Goal: Task Accomplishment & Management: Use online tool/utility

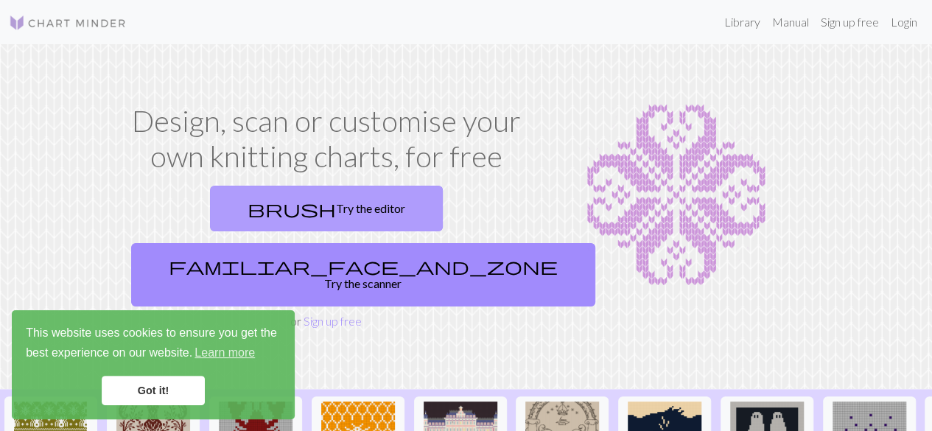
drag, startPoint x: 212, startPoint y: 207, endPoint x: 219, endPoint y: 210, distance: 7.9
click at [212, 207] on link "brush Try the editor" at bounding box center [326, 209] width 233 height 46
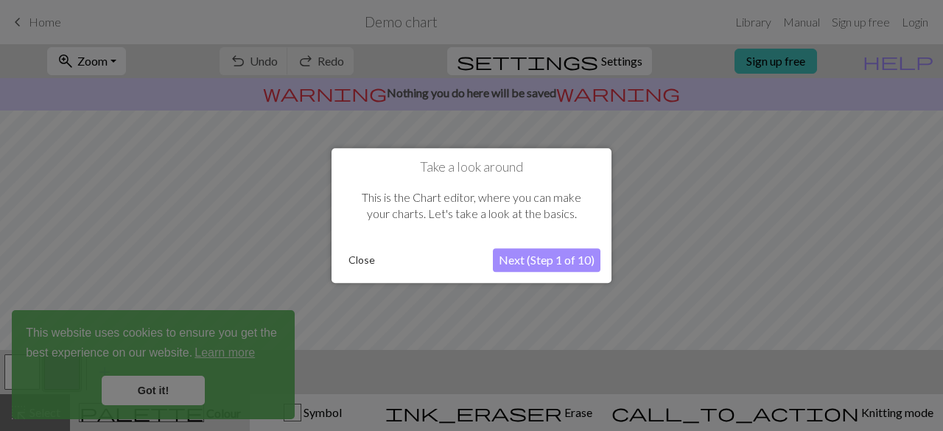
click at [354, 268] on button "Close" at bounding box center [362, 260] width 38 height 22
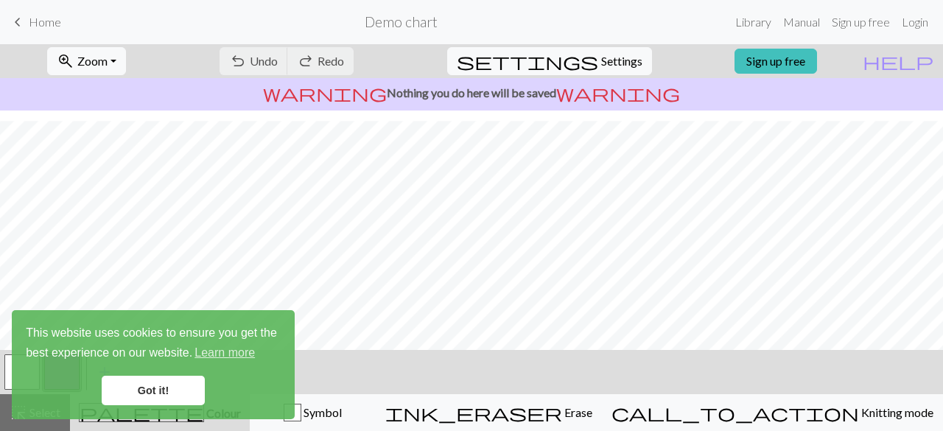
scroll to position [309, 0]
click at [186, 391] on link "Got it!" at bounding box center [153, 390] width 103 height 29
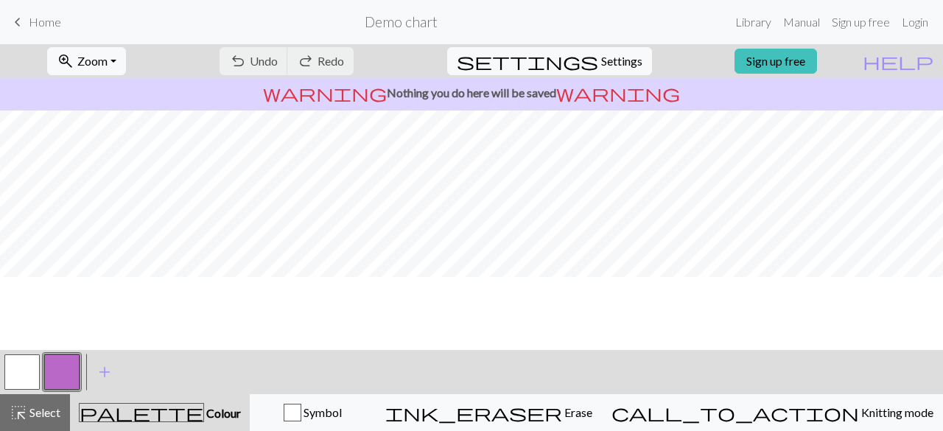
scroll to position [0, 0]
click at [99, 66] on span "Zoom" at bounding box center [92, 61] width 30 height 14
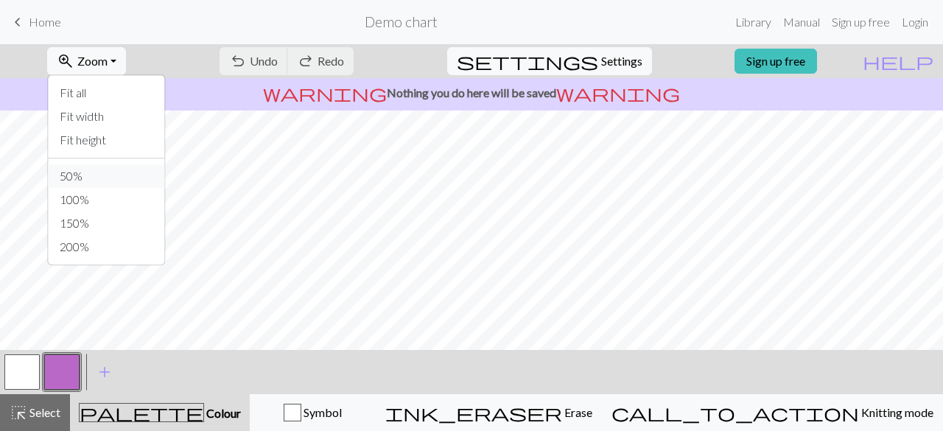
click at [114, 178] on button "50%" at bounding box center [106, 176] width 116 height 24
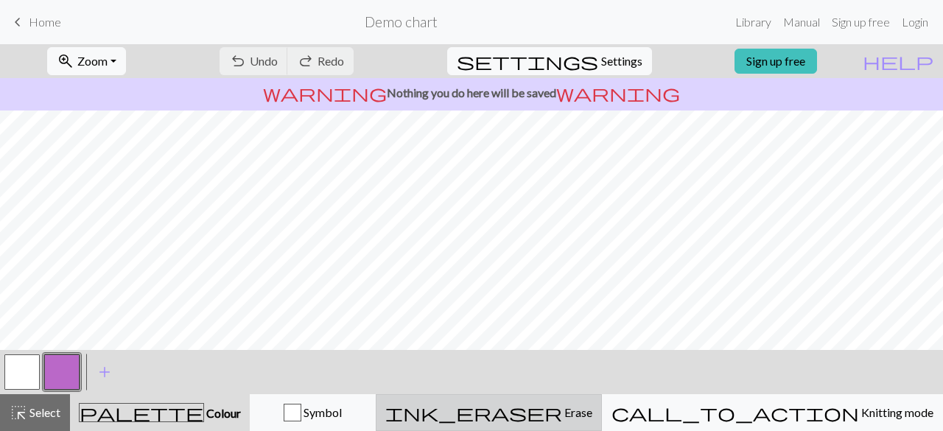
drag, startPoint x: 590, startPoint y: 416, endPoint x: 567, endPoint y: 391, distance: 33.9
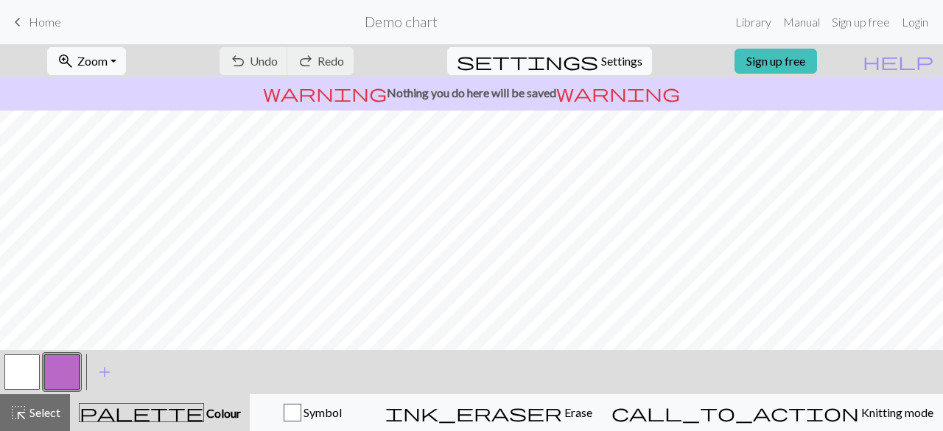
click at [590, 416] on div "ink_eraser Erase Erase" at bounding box center [488, 413] width 207 height 18
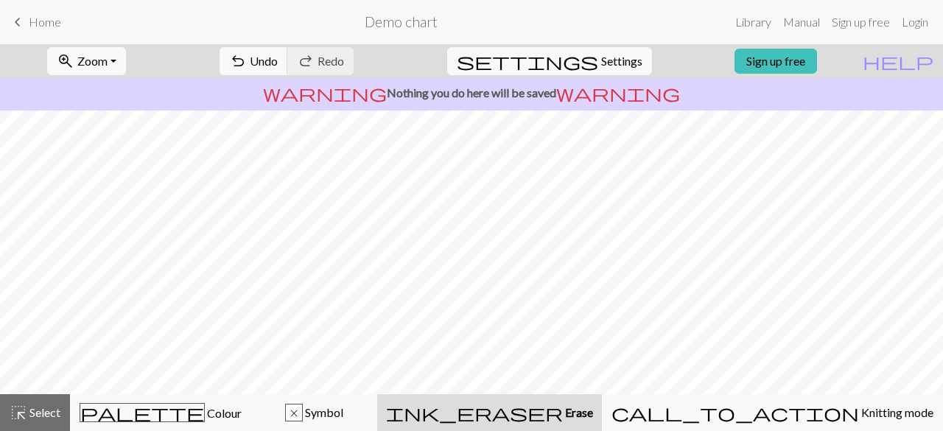
click at [582, 415] on div "ink_eraser Erase Erase" at bounding box center [489, 413] width 207 height 18
click at [593, 413] on span "Erase" at bounding box center [578, 412] width 30 height 14
click at [55, 408] on span "Select" at bounding box center [43, 412] width 33 height 14
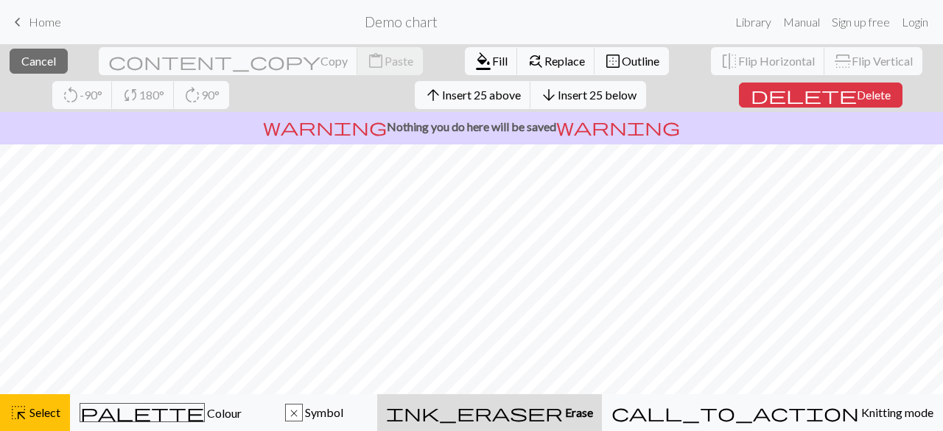
click at [593, 419] on span "Erase" at bounding box center [578, 412] width 30 height 14
click at [589, 410] on div "ink_eraser Erase Erase" at bounding box center [489, 413] width 207 height 18
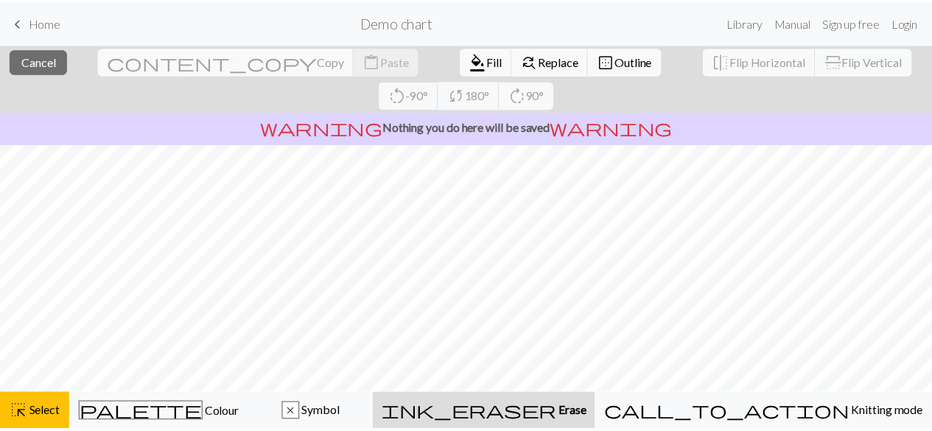
scroll to position [14, 0]
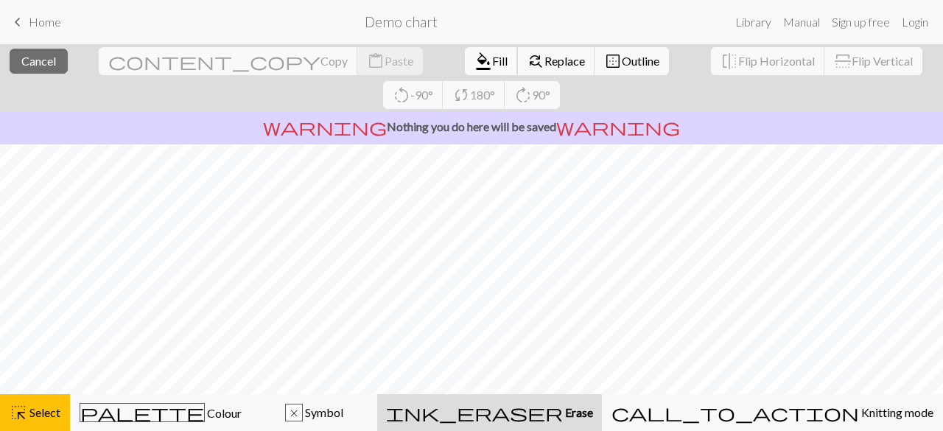
click at [475, 60] on span "format_color_fill" at bounding box center [484, 61] width 18 height 21
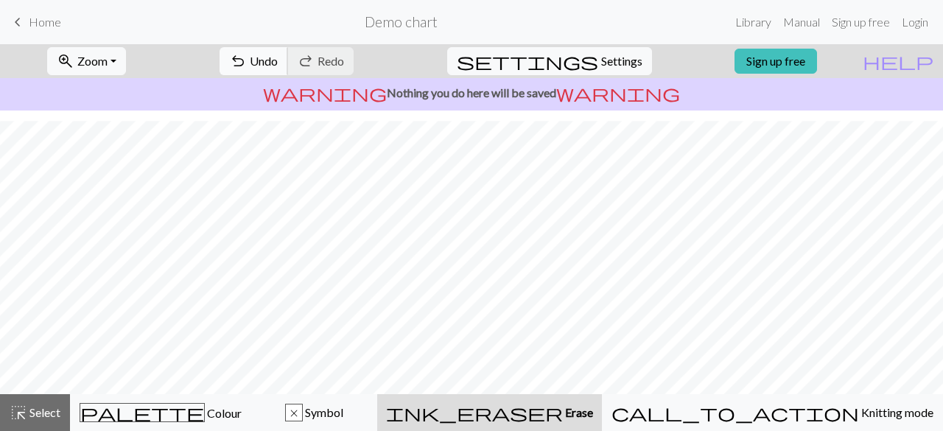
click at [278, 61] on span "Undo" at bounding box center [264, 61] width 28 height 14
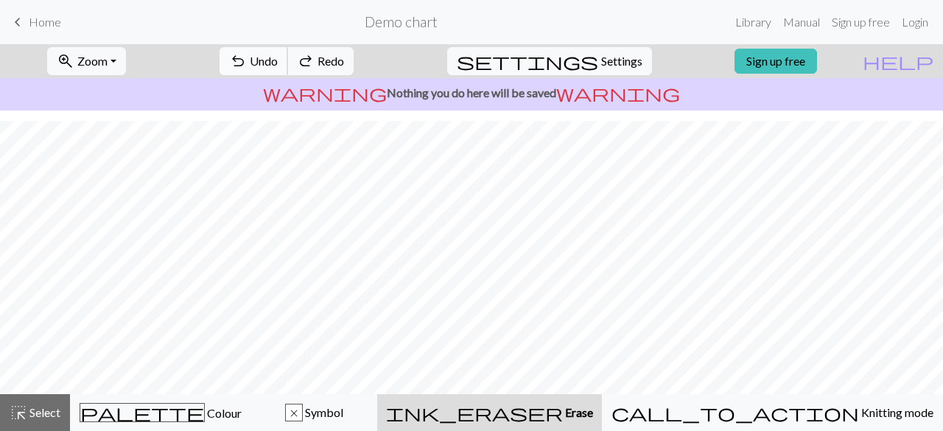
click at [278, 61] on span "Undo" at bounding box center [264, 61] width 28 height 14
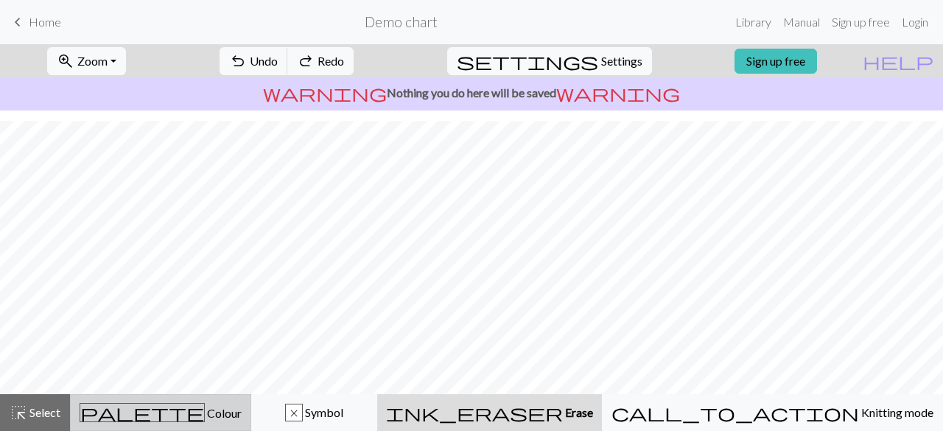
click at [143, 411] on div "palette Colour Colour" at bounding box center [161, 412] width 162 height 19
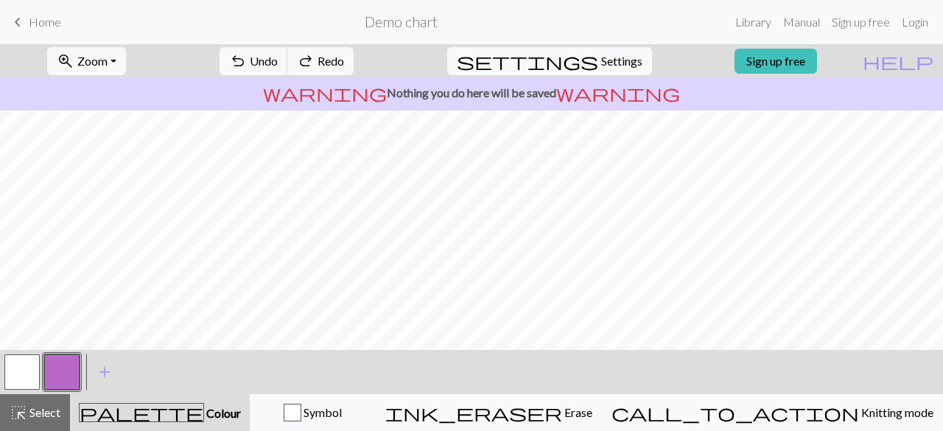
click at [21, 380] on button "button" at bounding box center [21, 371] width 35 height 35
click at [36, 16] on span "Home" at bounding box center [45, 22] width 32 height 14
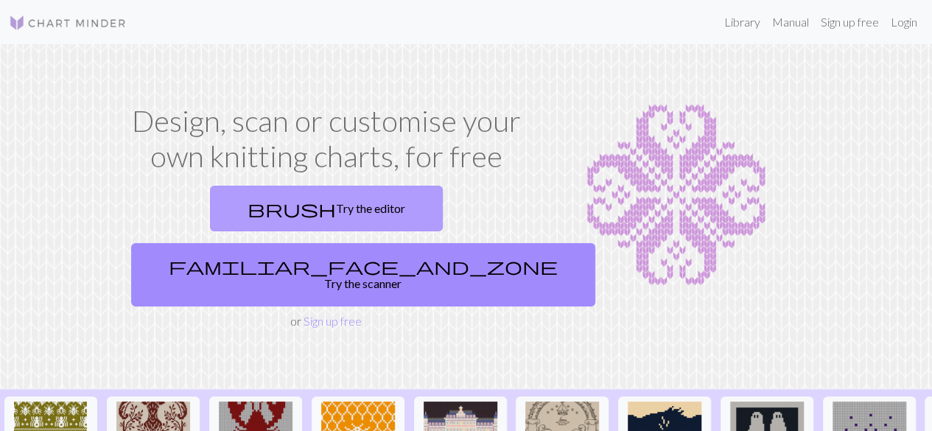
click at [219, 200] on link "brush Try the editor" at bounding box center [326, 209] width 233 height 46
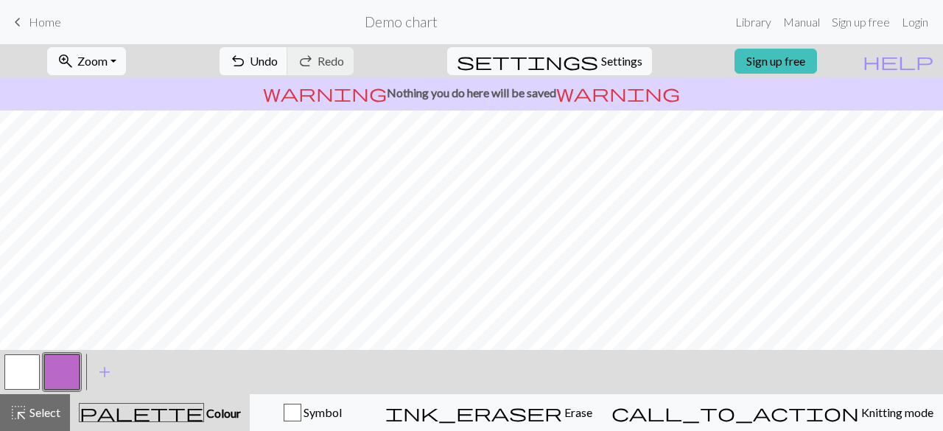
click at [37, 23] on span "Home" at bounding box center [45, 22] width 32 height 14
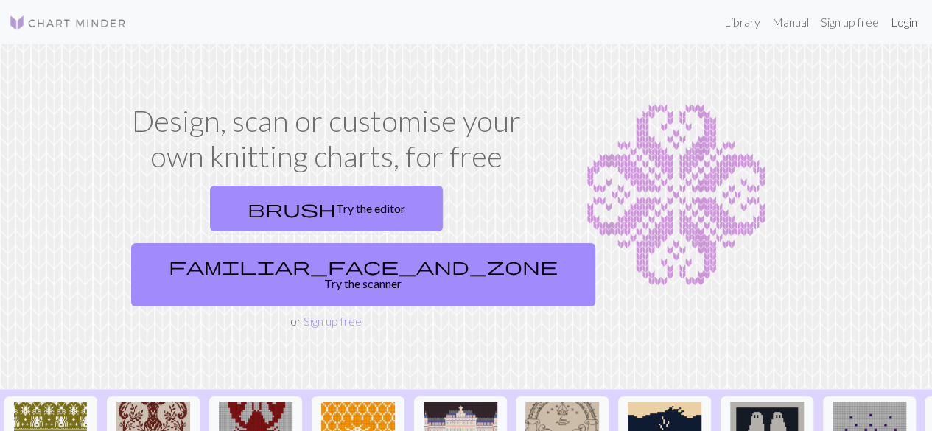
click at [897, 26] on link "Login" at bounding box center [904, 21] width 38 height 29
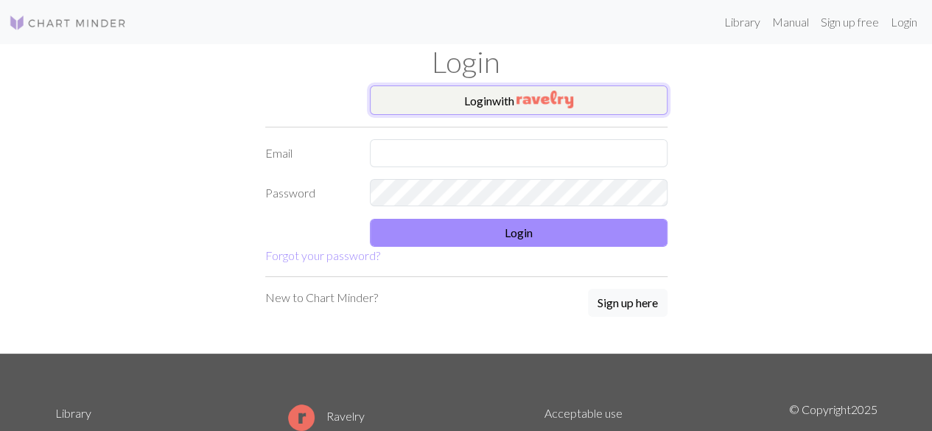
click at [476, 108] on button "Login with" at bounding box center [519, 99] width 298 height 29
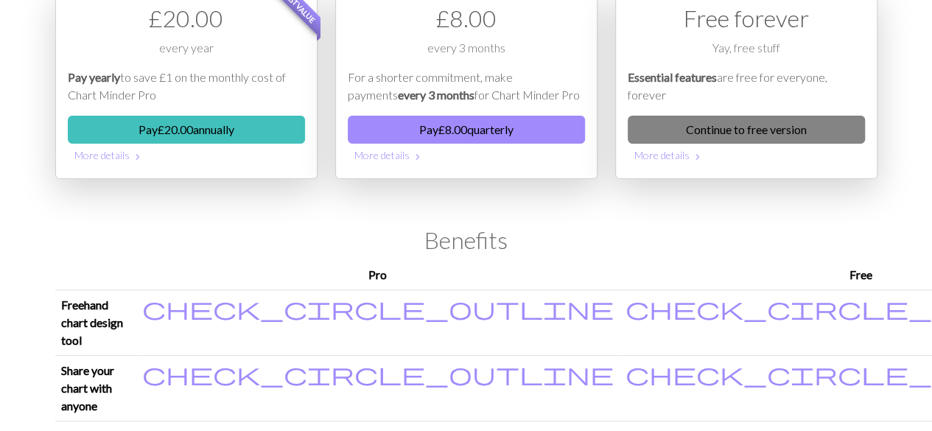
scroll to position [74, 0]
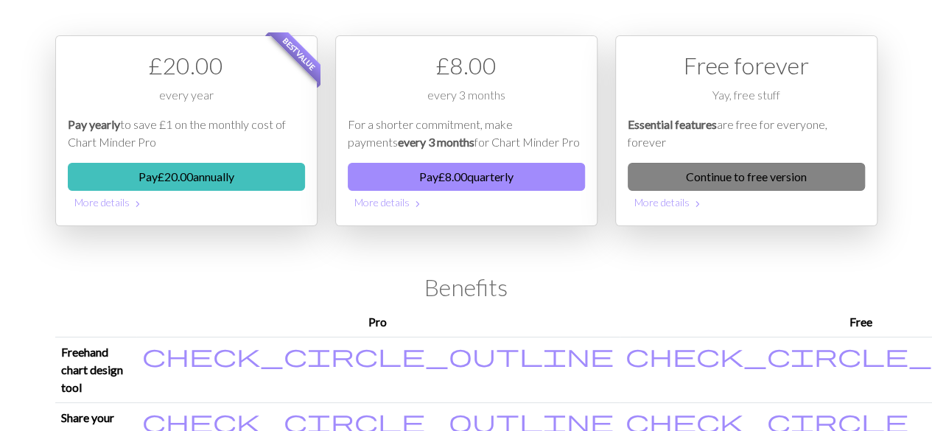
click at [758, 176] on link "Continue to free version" at bounding box center [746, 177] width 237 height 28
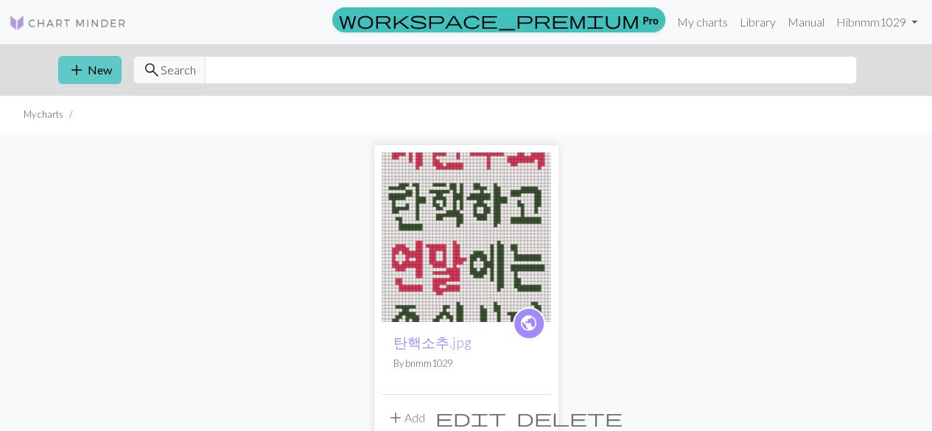
click at [91, 71] on button "add New" at bounding box center [89, 70] width 63 height 28
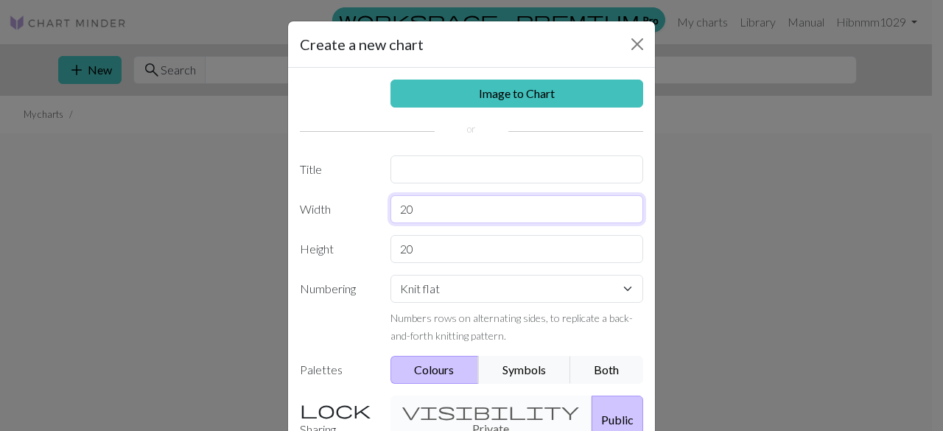
drag, startPoint x: 398, startPoint y: 215, endPoint x: 352, endPoint y: 214, distance: 46.4
click at [352, 214] on div "Width 20" at bounding box center [471, 209] width 361 height 28
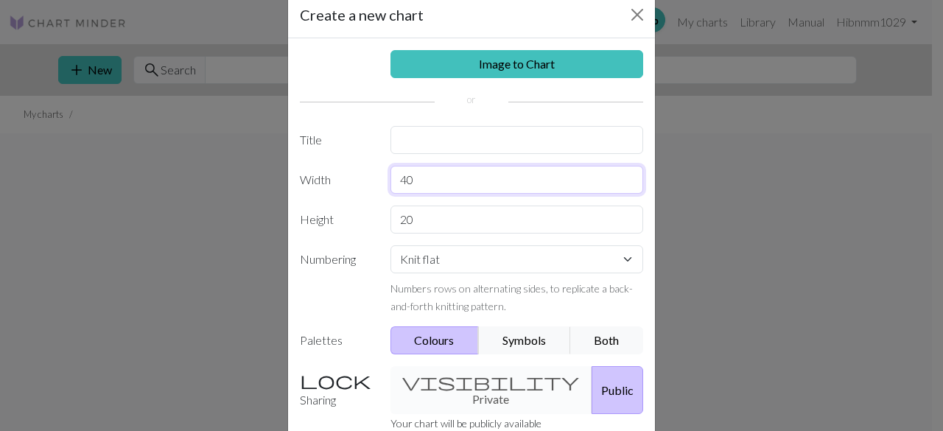
scroll to position [74, 0]
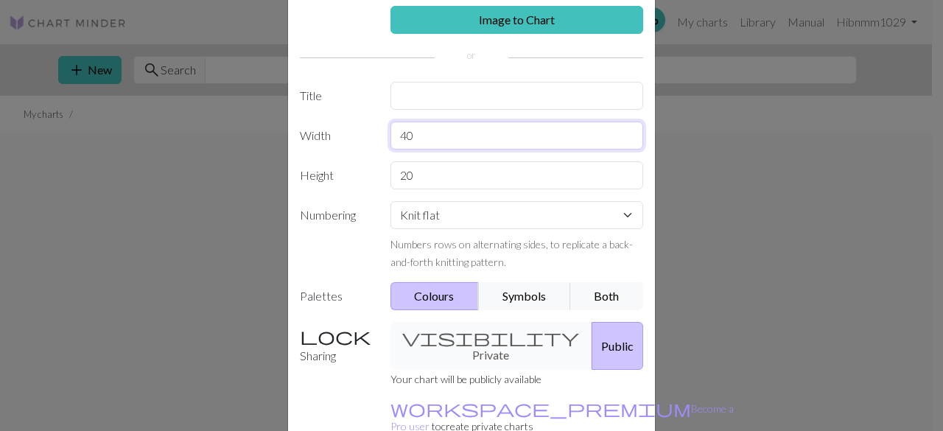
type input "40"
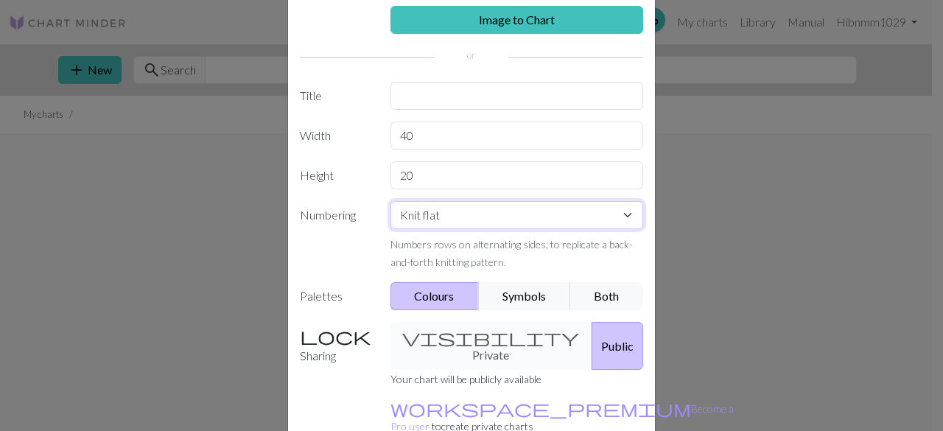
click at [450, 219] on select "Knit flat Knit in the round Lace knitting Cross stitch" at bounding box center [518, 215] width 254 height 28
click at [370, 251] on label "Numbering" at bounding box center [336, 235] width 91 height 69
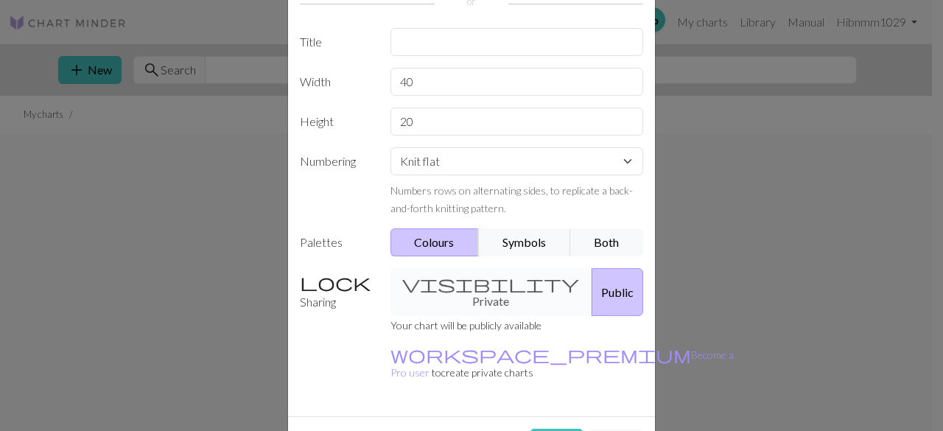
scroll to position [147, 0]
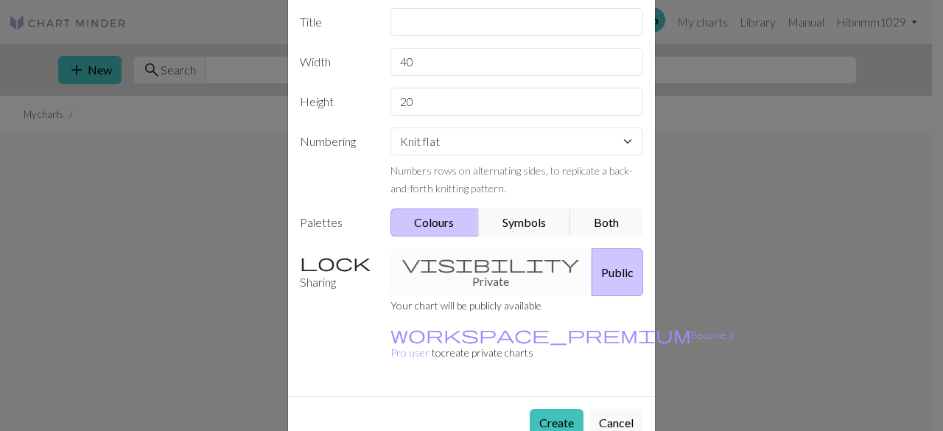
click at [467, 267] on div "visibility Private Public" at bounding box center [517, 272] width 271 height 48
click at [422, 264] on div "visibility Private Public" at bounding box center [517, 272] width 271 height 48
click at [592, 265] on button "Public" at bounding box center [618, 272] width 52 height 48
drag, startPoint x: 458, startPoint y: 266, endPoint x: 434, endPoint y: 262, distance: 23.9
click at [456, 266] on div "visibility Private Public" at bounding box center [517, 272] width 271 height 48
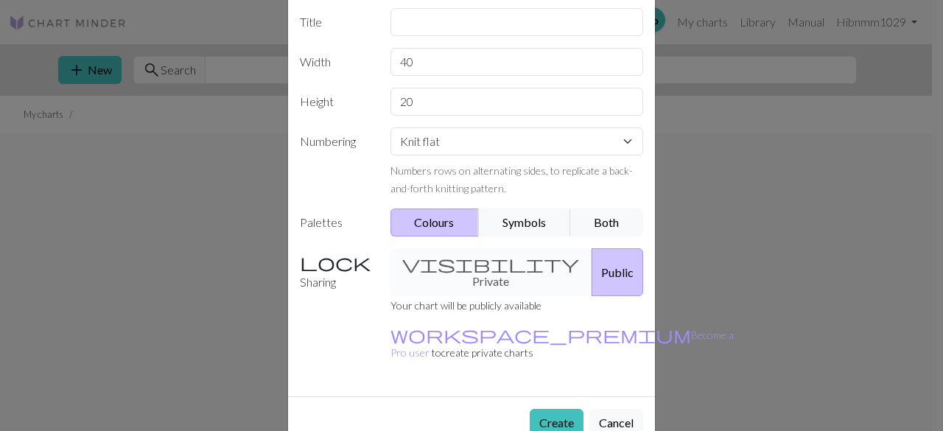
click at [419, 259] on div "visibility Private Public" at bounding box center [517, 272] width 271 height 48
click at [592, 273] on button "Public" at bounding box center [618, 272] width 52 height 48
click at [426, 254] on div "visibility Private Public" at bounding box center [517, 272] width 271 height 48
drag, startPoint x: 426, startPoint y: 284, endPoint x: 545, endPoint y: 290, distance: 119.5
click at [545, 296] on p "Your chart will be publicly available" at bounding box center [562, 305] width 343 height 18
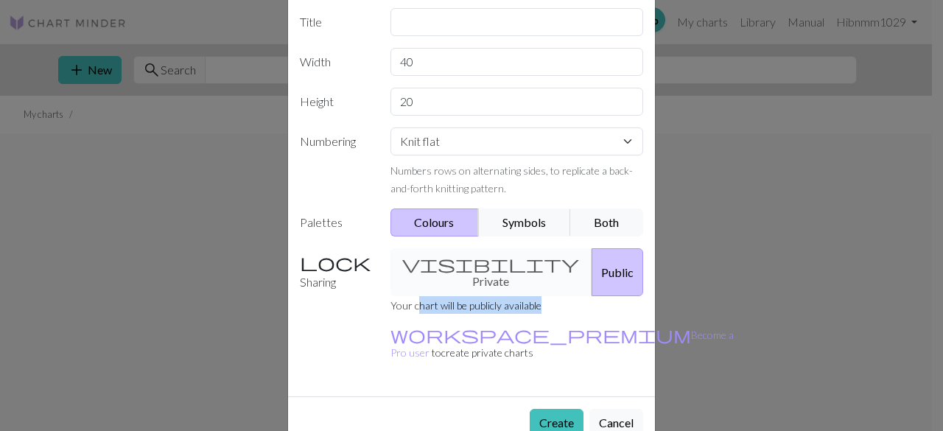
click at [545, 296] on p "Your chart will be publicly available" at bounding box center [562, 305] width 343 height 18
drag, startPoint x: 455, startPoint y: 265, endPoint x: 433, endPoint y: 263, distance: 22.2
click at [455, 265] on div "visibility Private Public" at bounding box center [517, 272] width 271 height 48
click at [541, 409] on button "Create" at bounding box center [557, 423] width 54 height 28
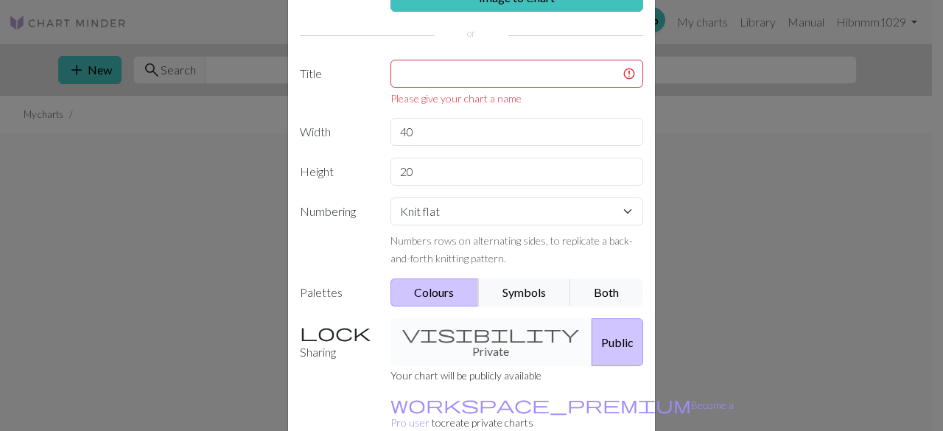
scroll to position [74, 0]
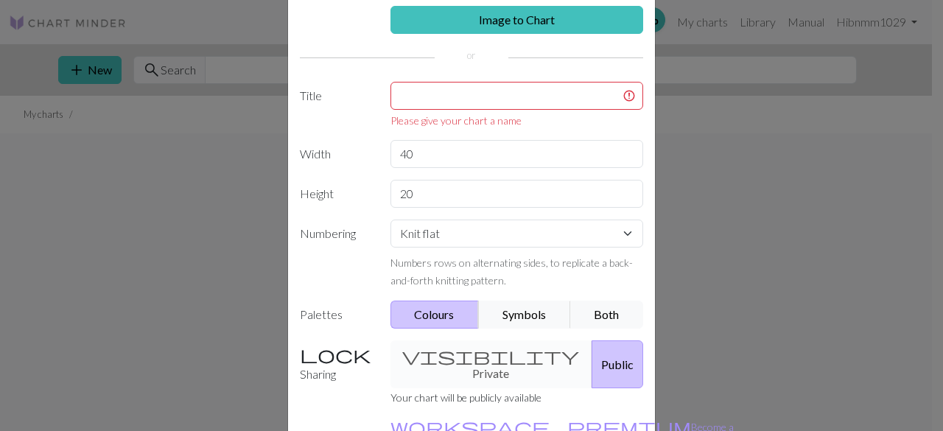
click at [504, 110] on div "Please give your chart a name" at bounding box center [517, 105] width 271 height 46
click at [503, 105] on input "text" at bounding box center [518, 96] width 254 height 28
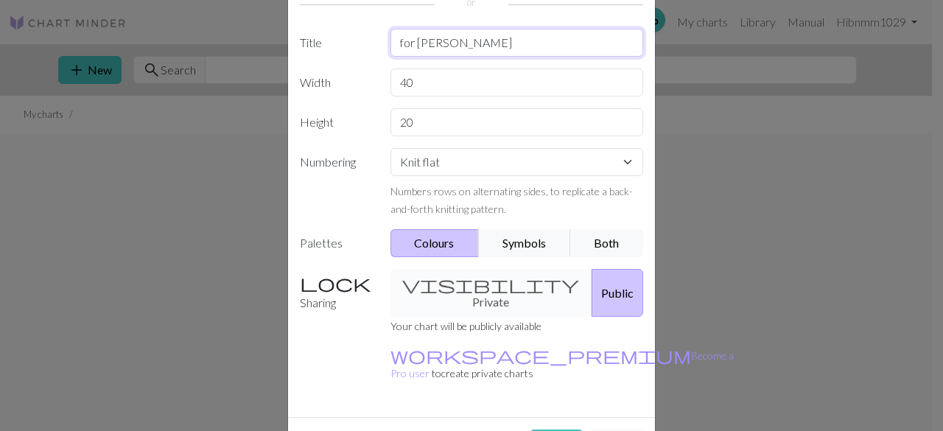
scroll to position [147, 0]
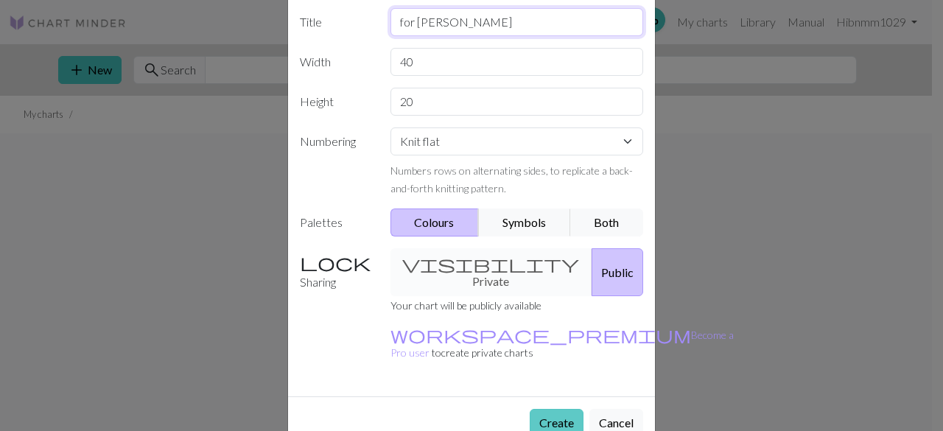
type input "for [PERSON_NAME]"
click at [534, 397] on div "Create Cancel" at bounding box center [471, 423] width 367 height 52
click at [542, 409] on button "Create" at bounding box center [557, 423] width 54 height 28
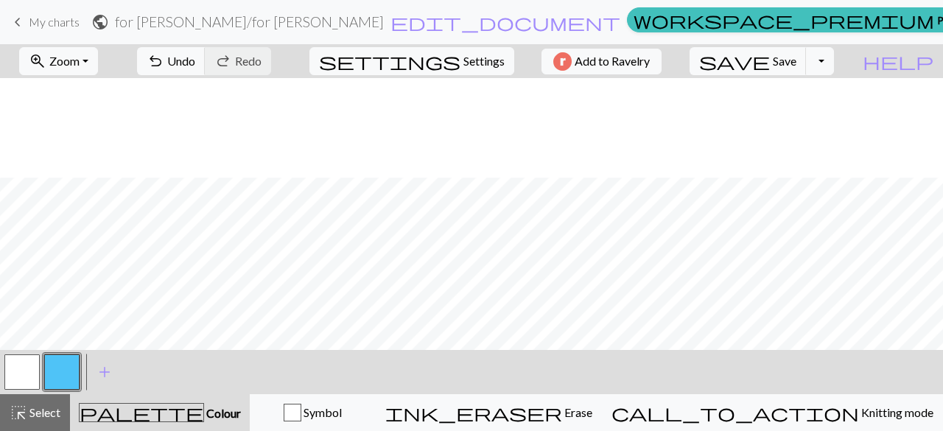
scroll to position [99, 0]
click at [80, 60] on span "Zoom" at bounding box center [64, 61] width 30 height 14
click at [108, 172] on button "50%" at bounding box center [79, 176] width 116 height 24
click at [58, 371] on button "button" at bounding box center [61, 371] width 35 height 35
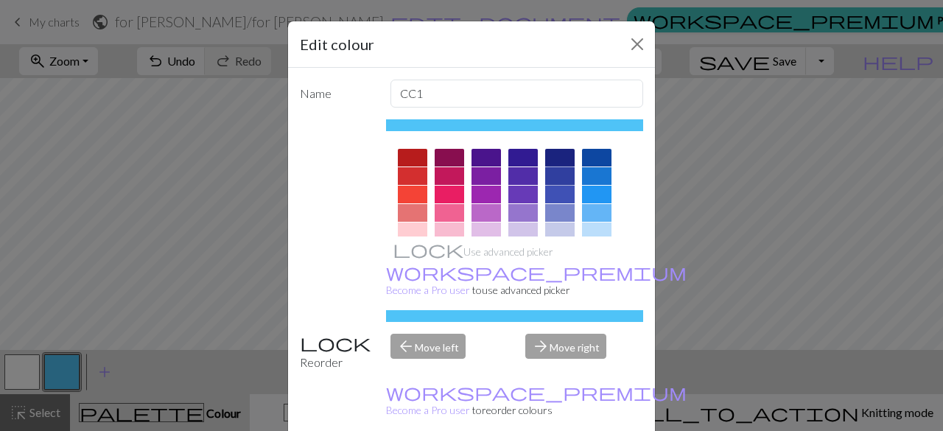
click at [565, 176] on div at bounding box center [559, 176] width 29 height 18
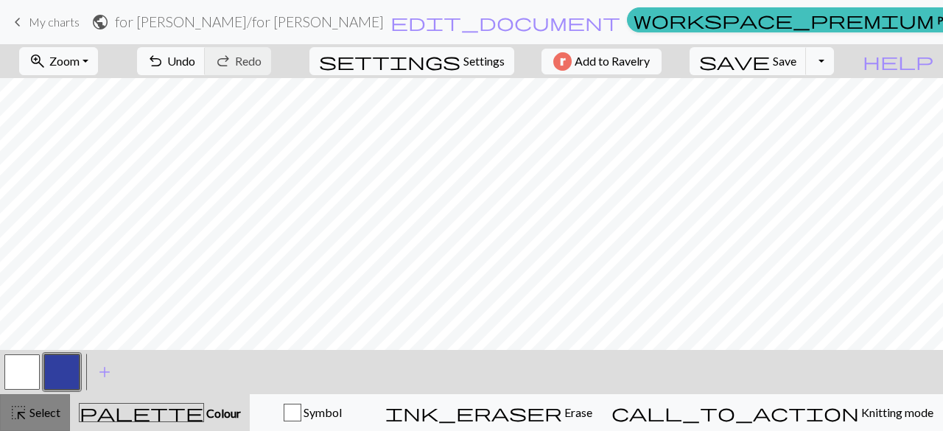
click at [59, 405] on div "highlight_alt Select Select" at bounding box center [35, 413] width 51 height 18
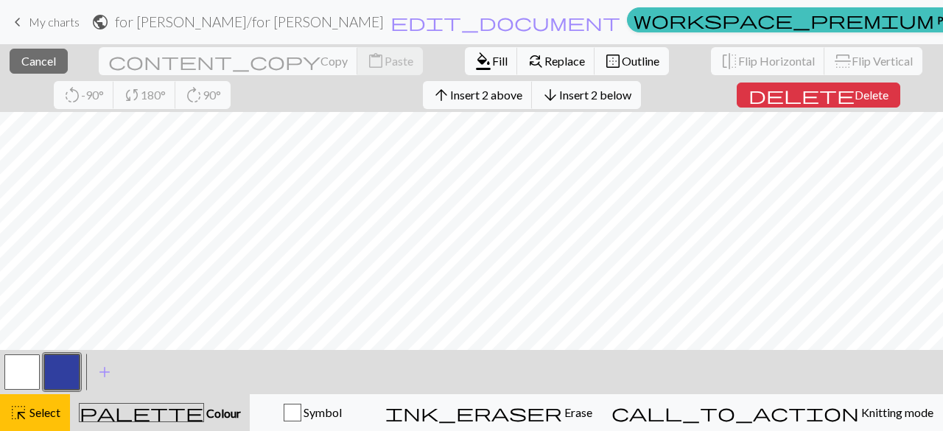
click at [55, 371] on button "button" at bounding box center [61, 371] width 35 height 35
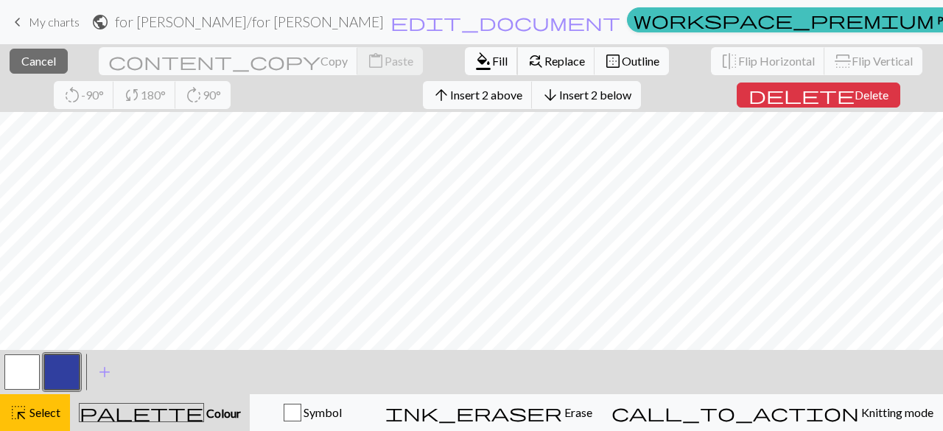
click at [465, 48] on button "format_color_fill Fill" at bounding box center [491, 61] width 53 height 28
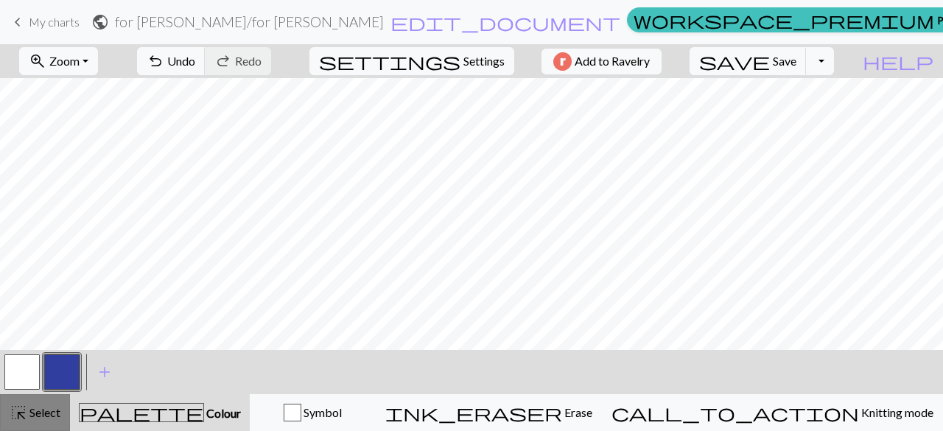
click at [55, 411] on span "Select" at bounding box center [43, 412] width 33 height 14
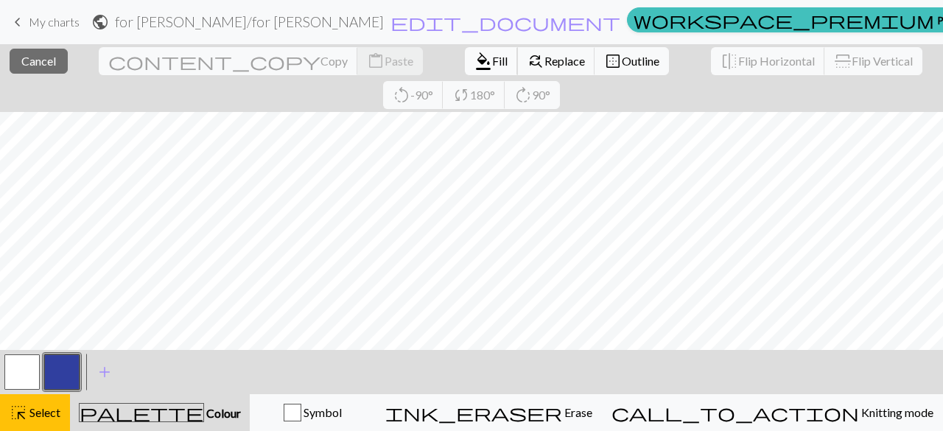
click at [475, 60] on span "format_color_fill" at bounding box center [484, 61] width 18 height 21
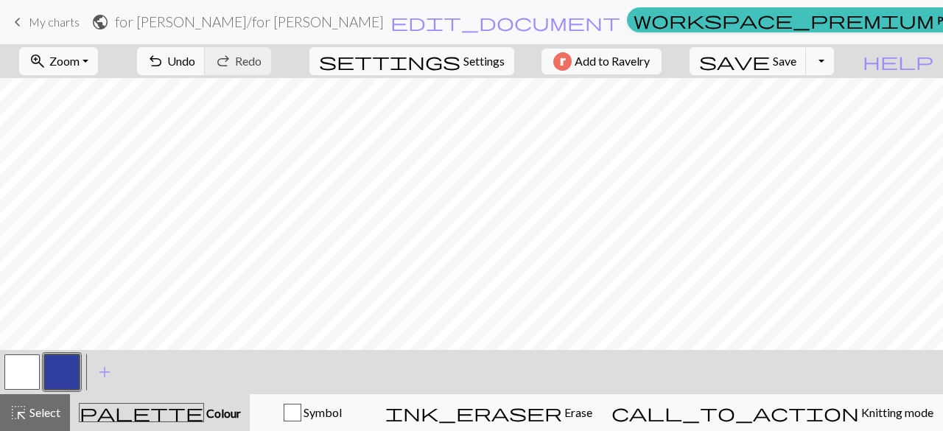
drag, startPoint x: 37, startPoint y: 402, endPoint x: 56, endPoint y: 385, distance: 25.6
click at [38, 402] on button "highlight_alt Select Select" at bounding box center [35, 412] width 70 height 37
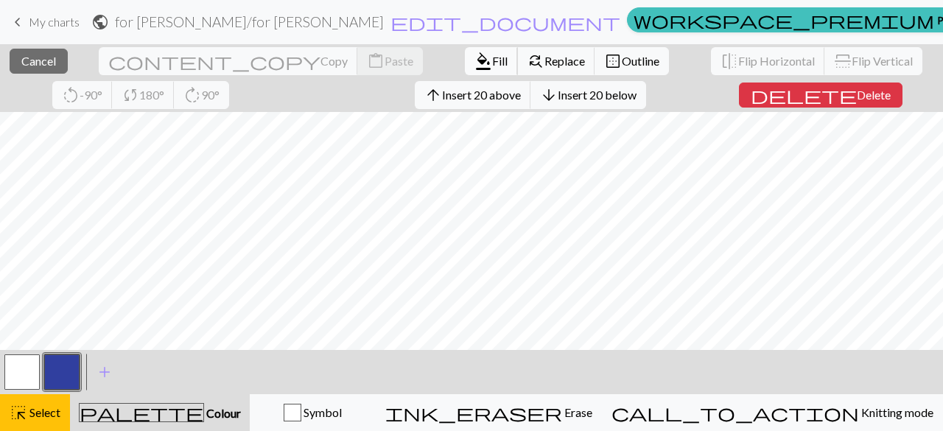
click at [492, 60] on span "Fill" at bounding box center [499, 61] width 15 height 14
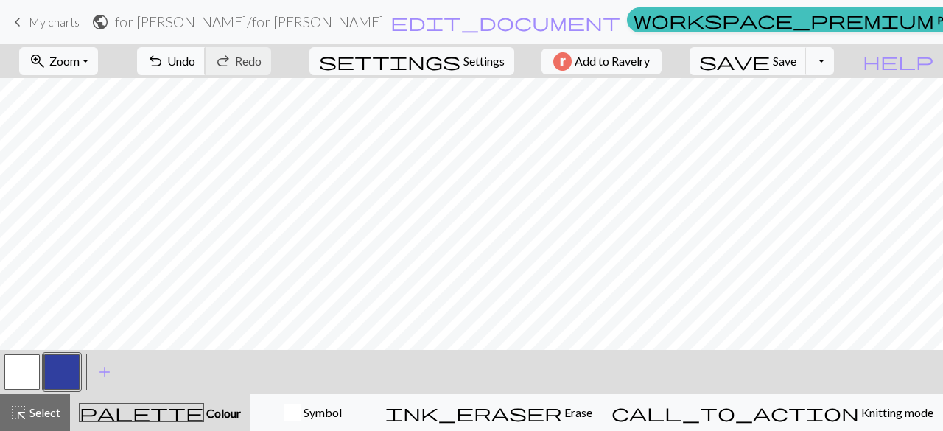
click at [195, 61] on span "Undo" at bounding box center [181, 61] width 28 height 14
click at [35, 402] on button "highlight_alt Select Select" at bounding box center [35, 412] width 70 height 37
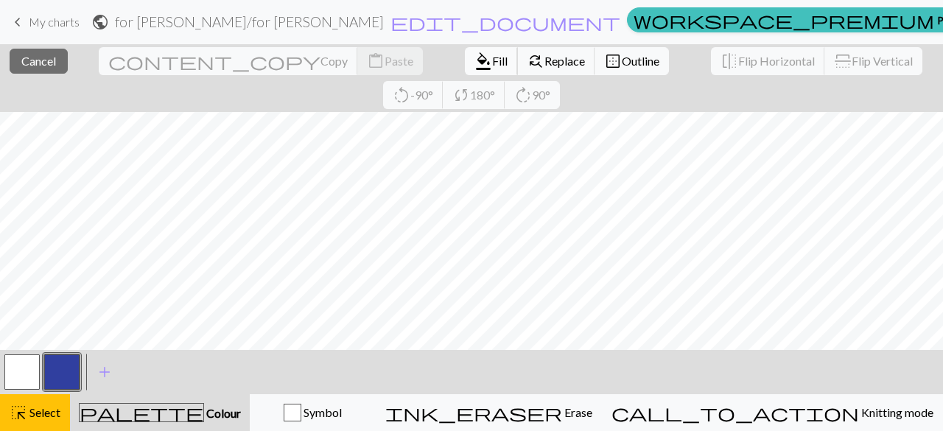
click at [475, 60] on span "format_color_fill" at bounding box center [484, 61] width 18 height 21
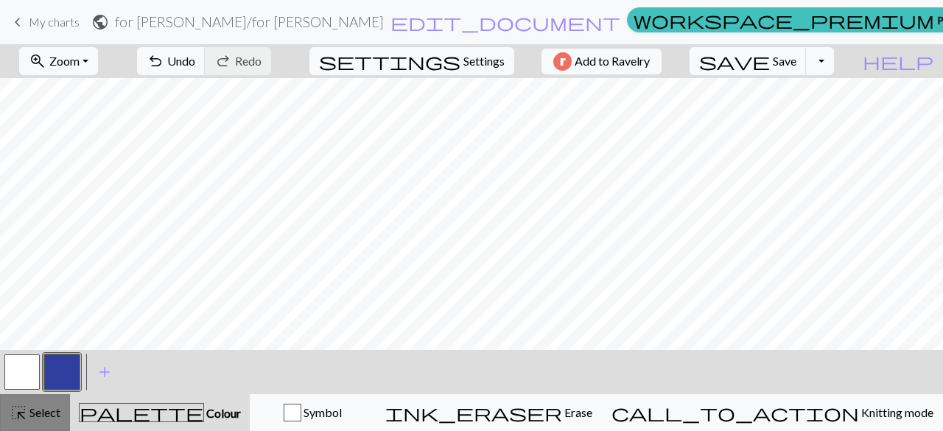
click at [43, 419] on span "Select" at bounding box center [43, 412] width 33 height 14
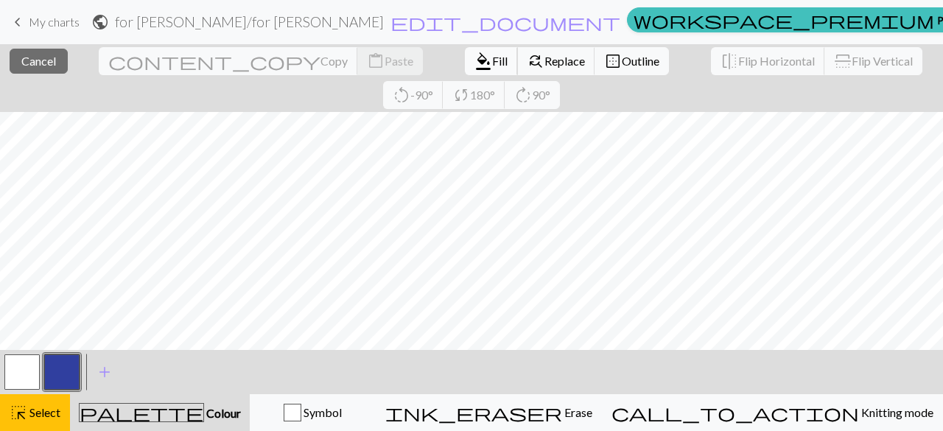
click at [492, 62] on span "Fill" at bounding box center [499, 61] width 15 height 14
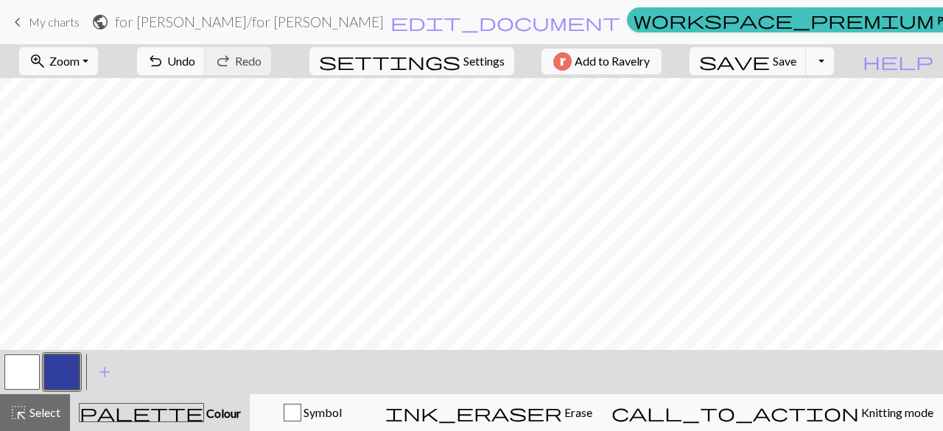
click at [71, 368] on button "button" at bounding box center [61, 371] width 35 height 35
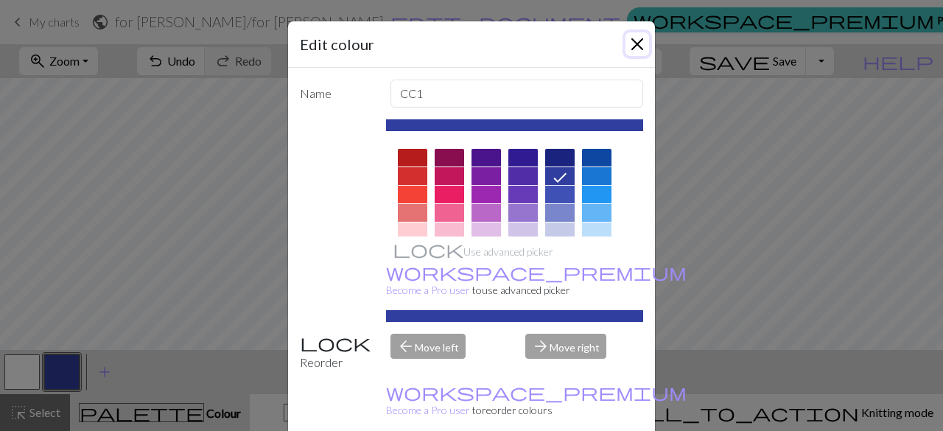
click at [637, 52] on button "Close" at bounding box center [638, 44] width 24 height 24
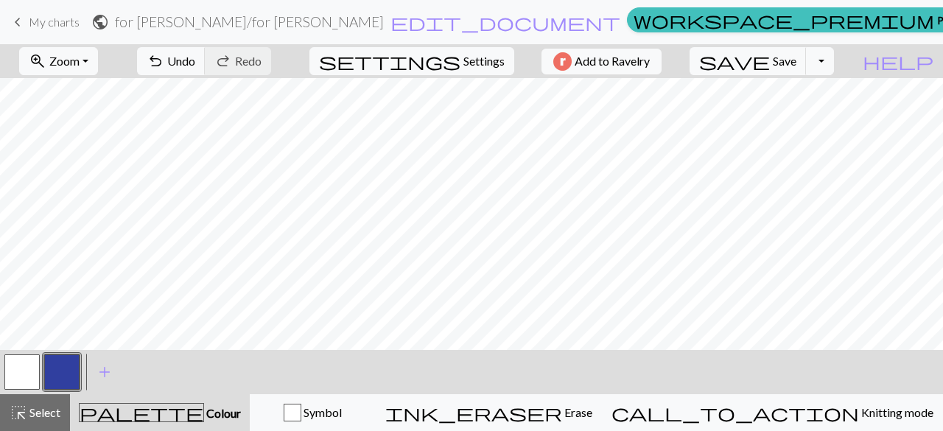
click at [37, 371] on button "button" at bounding box center [21, 371] width 35 height 35
click at [72, 374] on button "button" at bounding box center [61, 371] width 35 height 35
click at [35, 382] on button "button" at bounding box center [21, 371] width 35 height 35
click at [58, 378] on button "button" at bounding box center [61, 371] width 35 height 35
click at [30, 371] on button "button" at bounding box center [21, 371] width 35 height 35
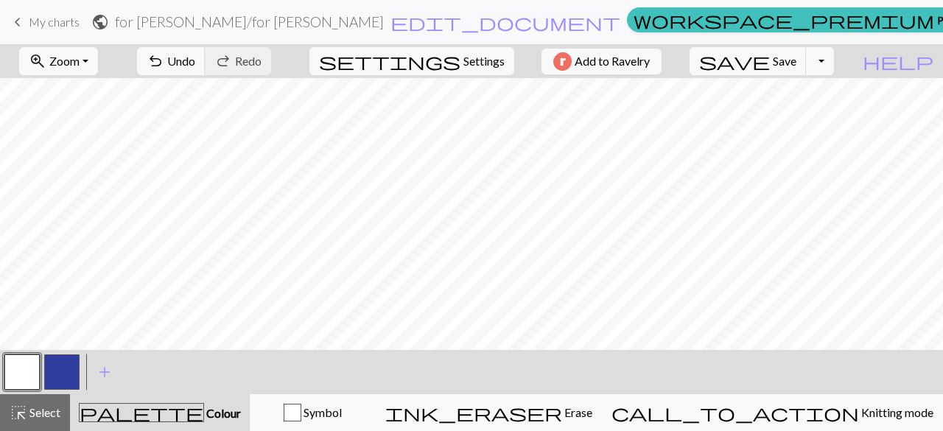
drag, startPoint x: 66, startPoint y: 373, endPoint x: 81, endPoint y: 360, distance: 19.3
click at [66, 374] on button "button" at bounding box center [61, 371] width 35 height 35
drag, startPoint x: 12, startPoint y: 371, endPoint x: 19, endPoint y: 368, distance: 7.9
click at [13, 371] on button "button" at bounding box center [21, 371] width 35 height 35
drag, startPoint x: 76, startPoint y: 377, endPoint x: 103, endPoint y: 358, distance: 32.9
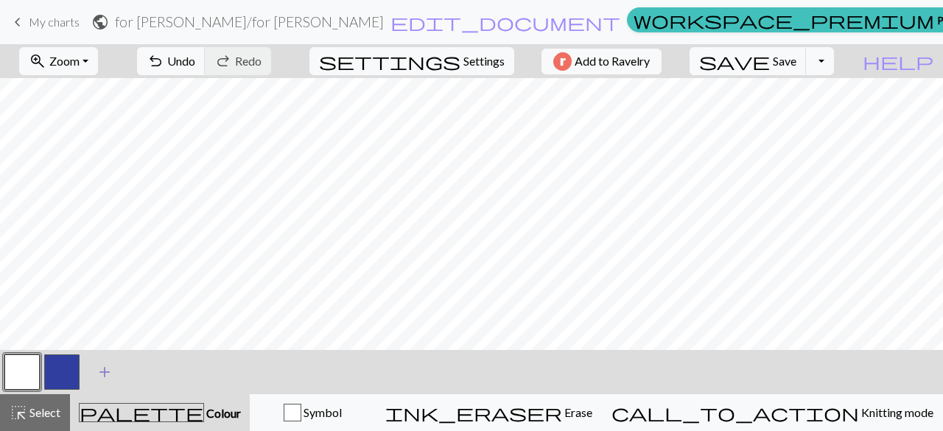
click at [76, 377] on button "button" at bounding box center [61, 371] width 35 height 35
click at [69, 368] on button "button" at bounding box center [61, 371] width 35 height 35
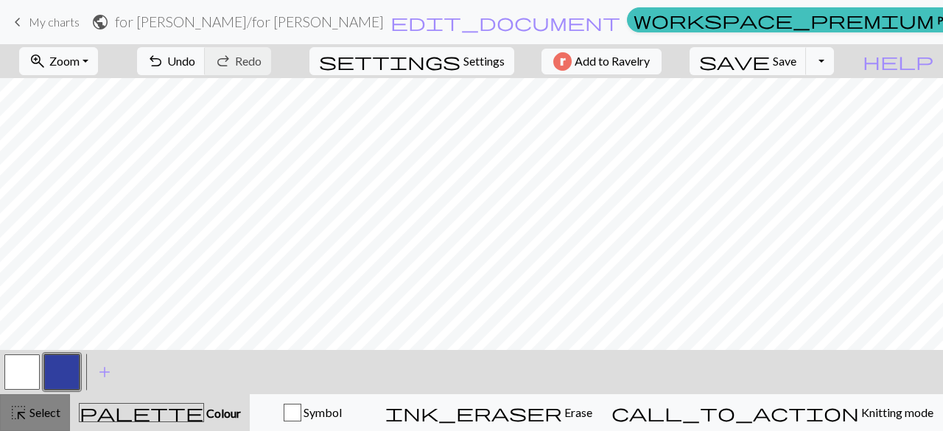
click at [51, 399] on button "highlight_alt Select Select" at bounding box center [35, 412] width 70 height 37
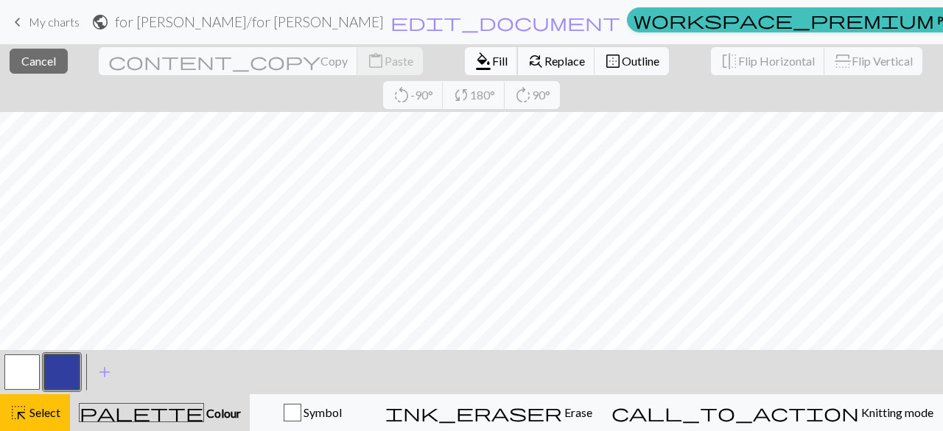
click at [475, 56] on span "format_color_fill" at bounding box center [484, 61] width 18 height 21
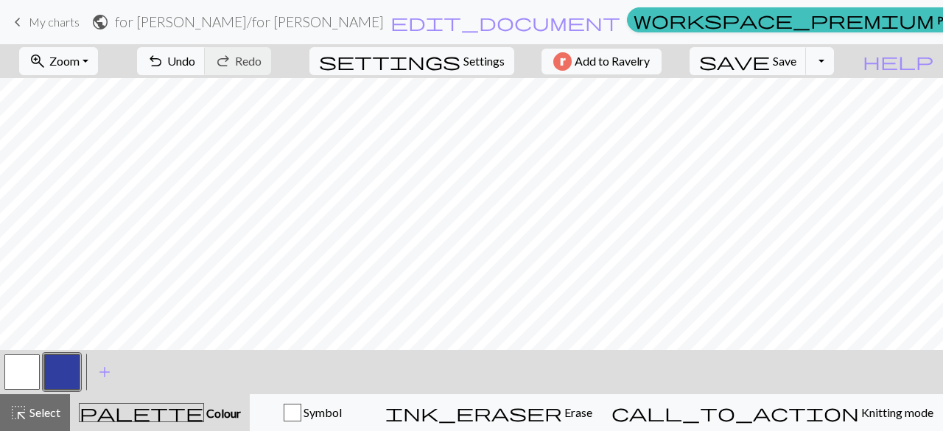
click at [29, 363] on button "button" at bounding box center [21, 371] width 35 height 35
drag, startPoint x: 37, startPoint y: 408, endPoint x: 110, endPoint y: 360, distance: 87.3
click at [37, 409] on span "Select" at bounding box center [43, 412] width 33 height 14
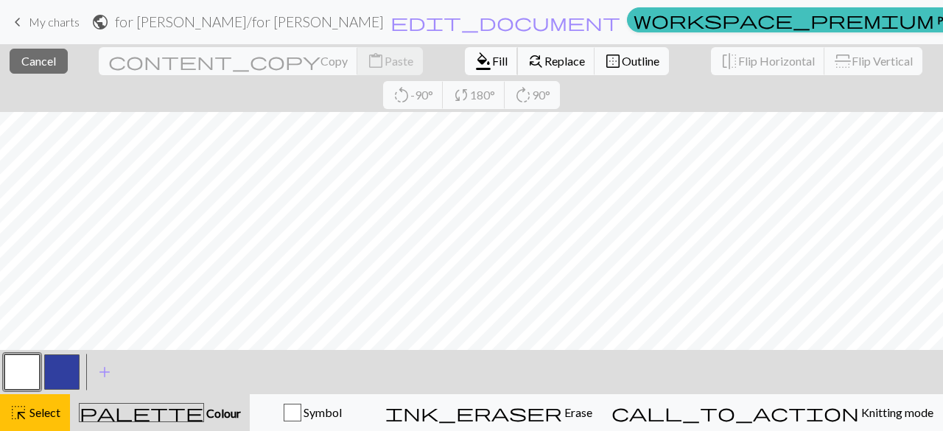
click at [492, 57] on span "Fill" at bounding box center [499, 61] width 15 height 14
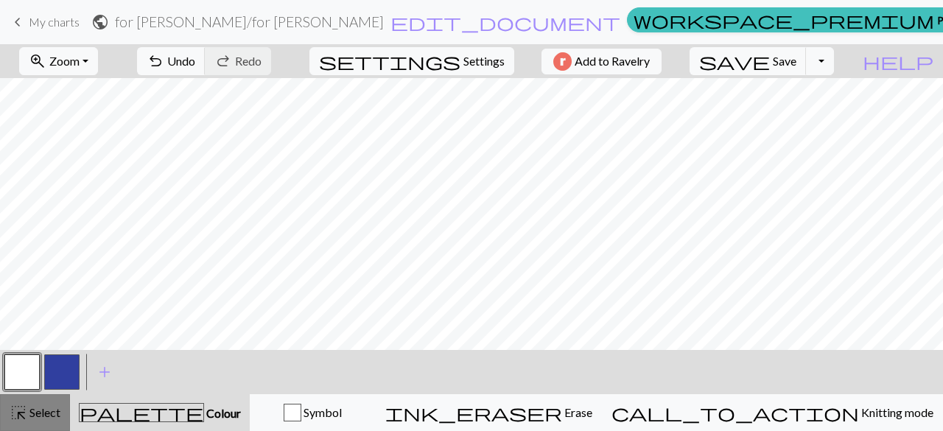
click at [49, 400] on button "highlight_alt Select Select" at bounding box center [35, 412] width 70 height 37
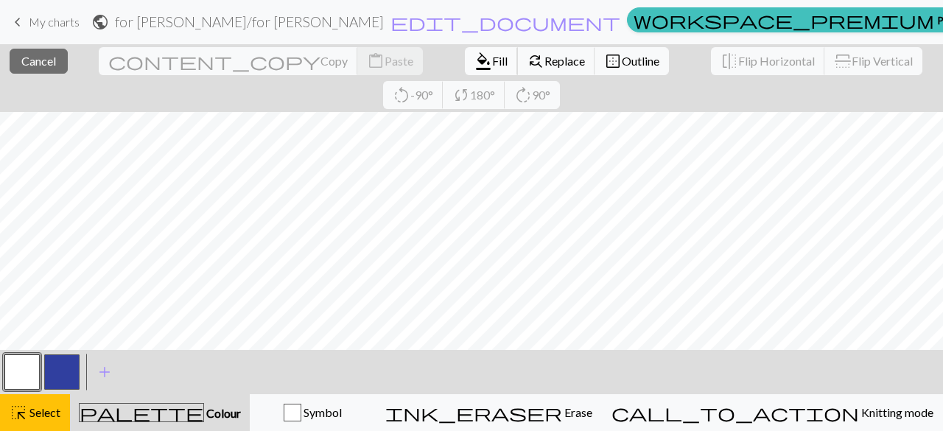
click at [492, 60] on span "Fill" at bounding box center [499, 61] width 15 height 14
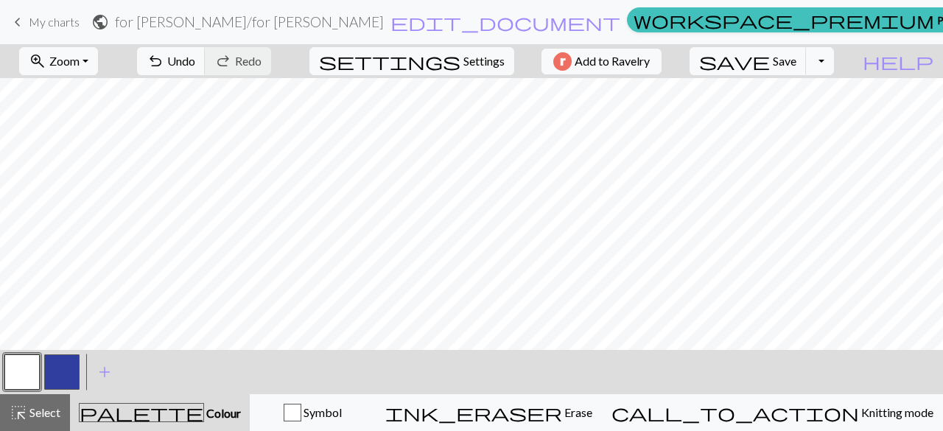
drag, startPoint x: 60, startPoint y: 374, endPoint x: 78, endPoint y: 362, distance: 21.3
click at [60, 374] on button "button" at bounding box center [61, 371] width 35 height 35
click at [60, 369] on button "button" at bounding box center [61, 371] width 35 height 35
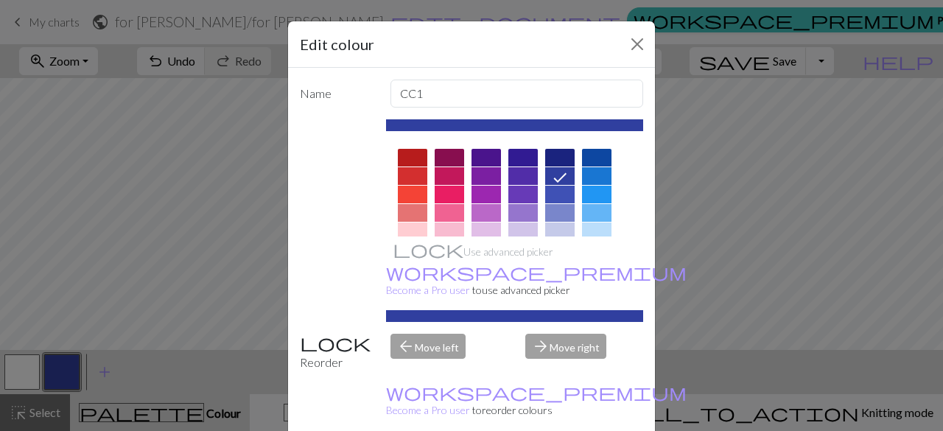
click at [24, 374] on div "Edit colour Name CC1 Use advanced picker workspace_premium Become a Pro user to…" at bounding box center [471, 215] width 943 height 431
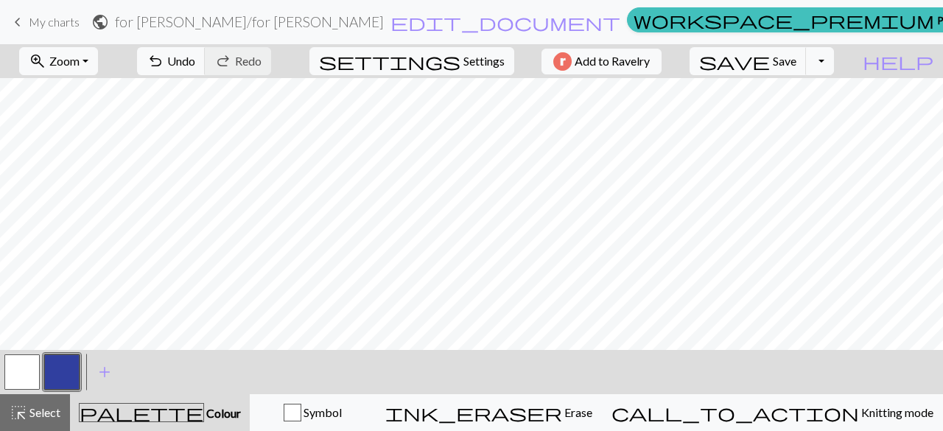
click at [21, 377] on button "button" at bounding box center [21, 371] width 35 height 35
click at [57, 367] on button "button" at bounding box center [61, 371] width 35 height 35
drag, startPoint x: 50, startPoint y: 412, endPoint x: 85, endPoint y: 391, distance: 41.3
click at [50, 413] on span "Select" at bounding box center [43, 412] width 33 height 14
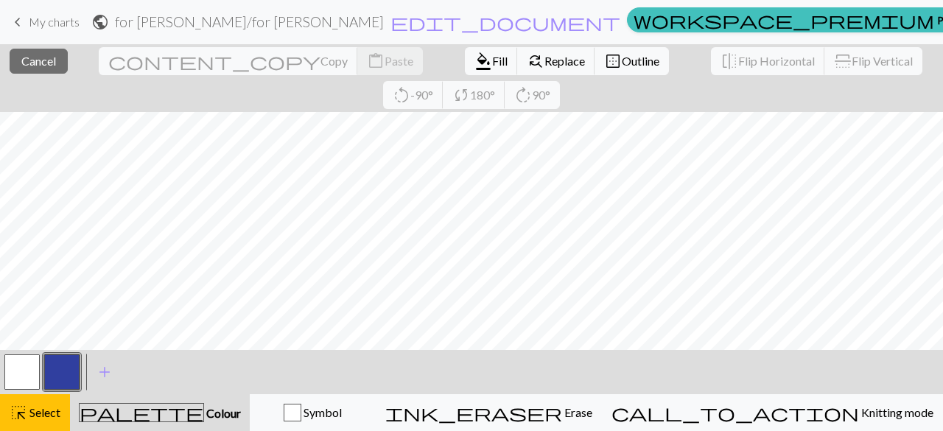
click at [71, 369] on button "button" at bounding box center [61, 371] width 35 height 35
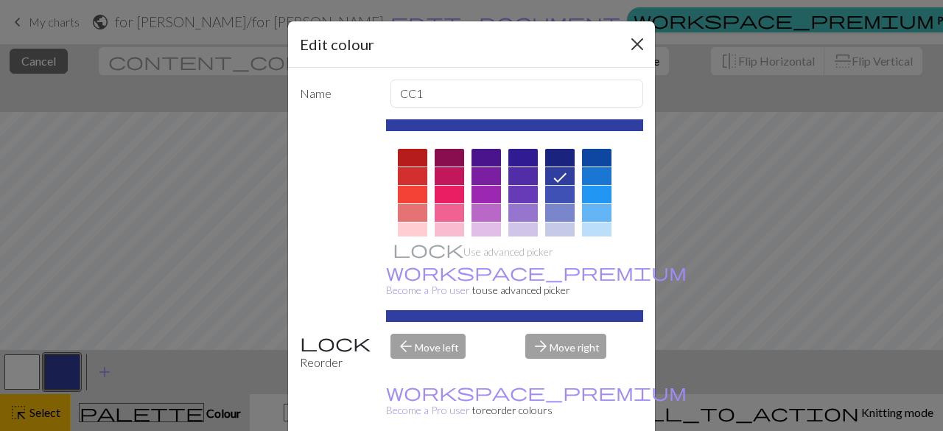
drag, startPoint x: 631, startPoint y: 57, endPoint x: 635, endPoint y: 50, distance: 8.2
click at [631, 57] on div "Edit colour" at bounding box center [471, 44] width 367 height 46
click at [635, 49] on button "Close" at bounding box center [638, 44] width 24 height 24
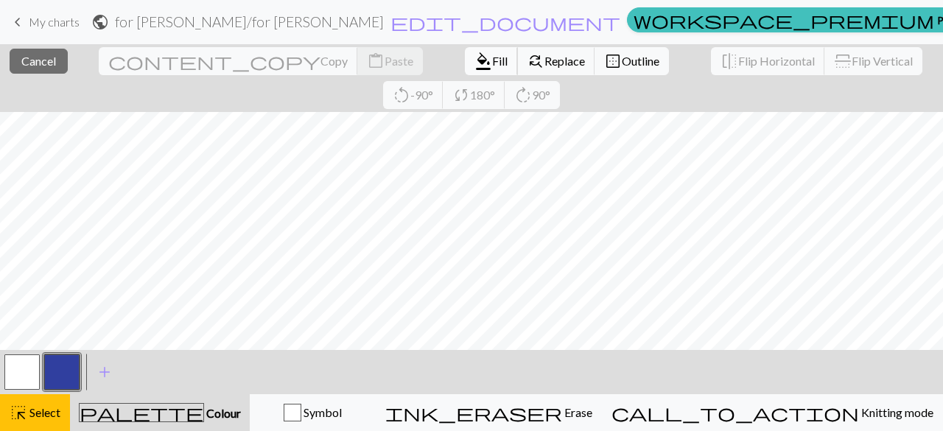
click at [465, 58] on button "format_color_fill Fill" at bounding box center [491, 61] width 53 height 28
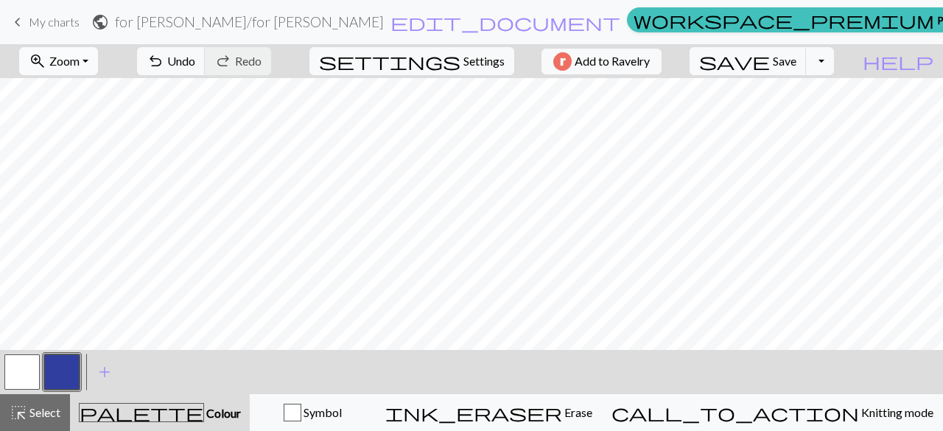
click at [98, 56] on button "zoom_in Zoom Zoom" at bounding box center [58, 61] width 79 height 28
click at [80, 189] on button "100%" at bounding box center [79, 200] width 116 height 24
click at [98, 60] on button "zoom_in Zoom Zoom" at bounding box center [58, 61] width 79 height 28
click at [102, 138] on button "Fit height" at bounding box center [79, 140] width 116 height 24
click at [41, 403] on button "highlight_alt Select Select" at bounding box center [35, 412] width 70 height 37
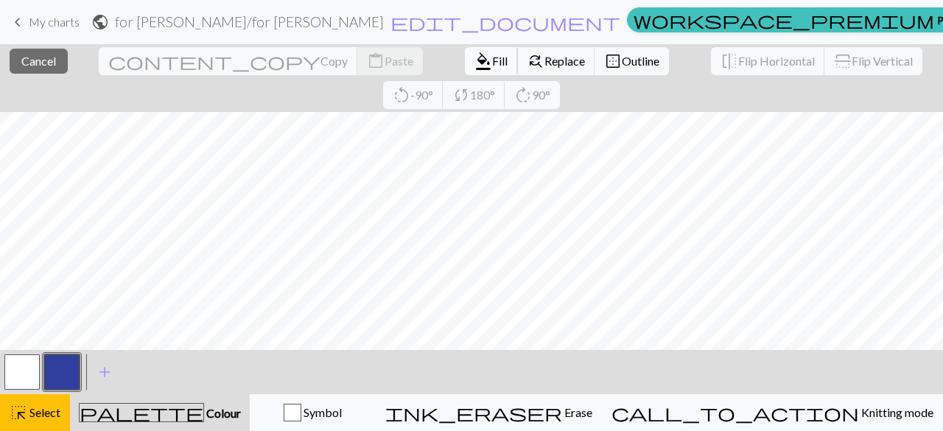
click at [465, 69] on button "format_color_fill Fill" at bounding box center [491, 61] width 53 height 28
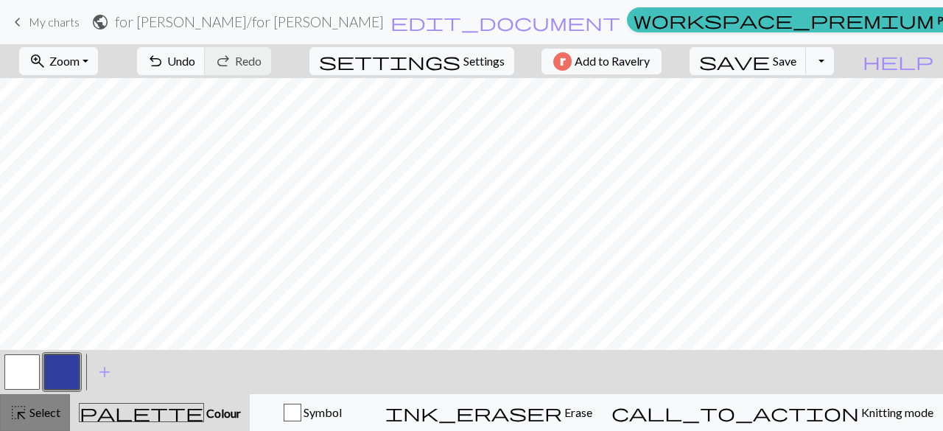
drag, startPoint x: 27, startPoint y: 405, endPoint x: 124, endPoint y: 362, distance: 106.6
click at [26, 405] on span "highlight_alt" at bounding box center [19, 412] width 18 height 21
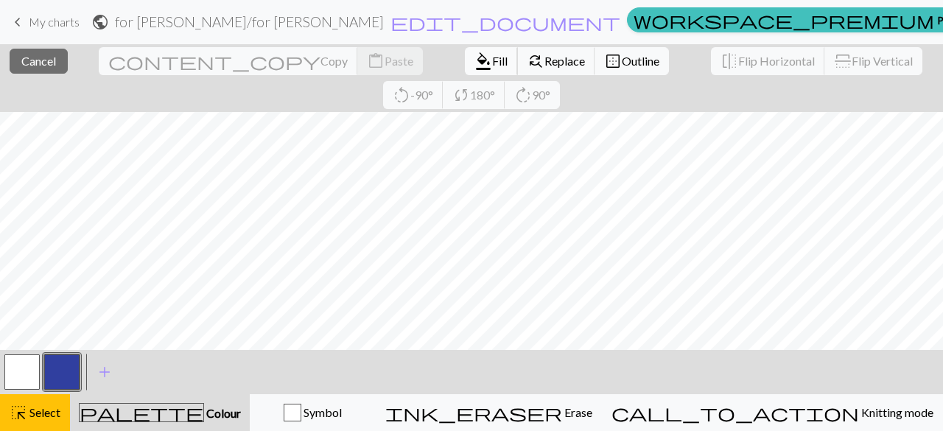
click at [465, 69] on button "format_color_fill Fill" at bounding box center [491, 61] width 53 height 28
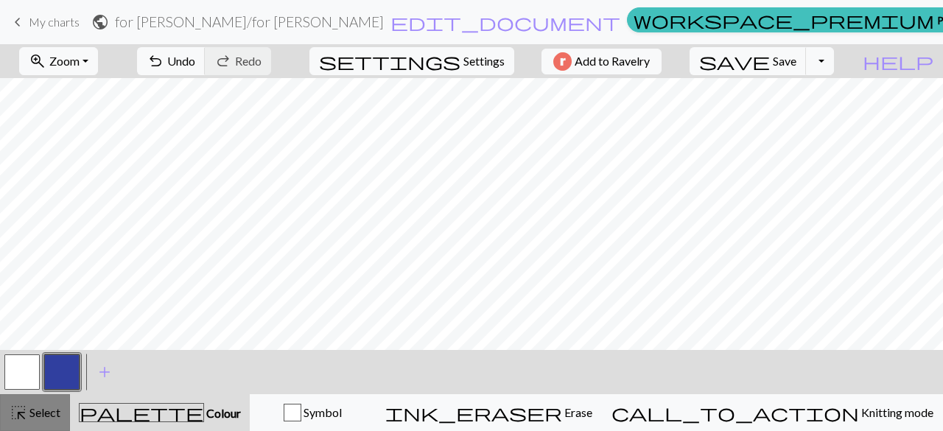
click at [52, 397] on button "highlight_alt Select Select" at bounding box center [35, 412] width 70 height 37
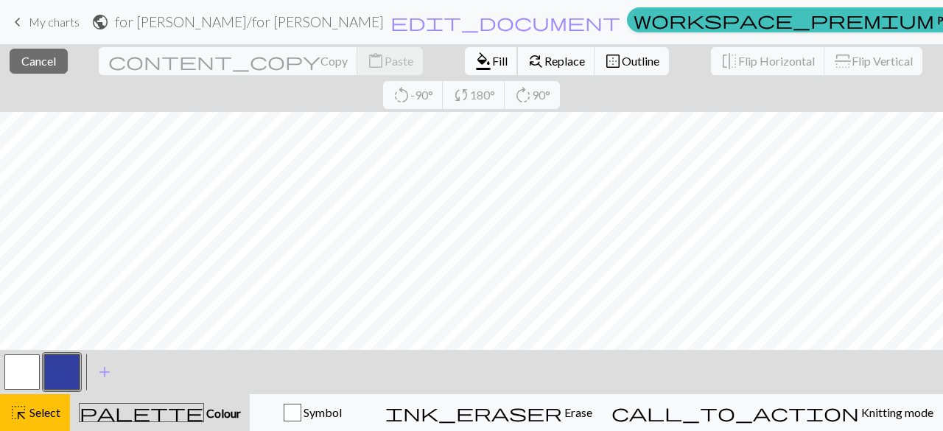
click at [475, 66] on span "format_color_fill" at bounding box center [484, 61] width 18 height 21
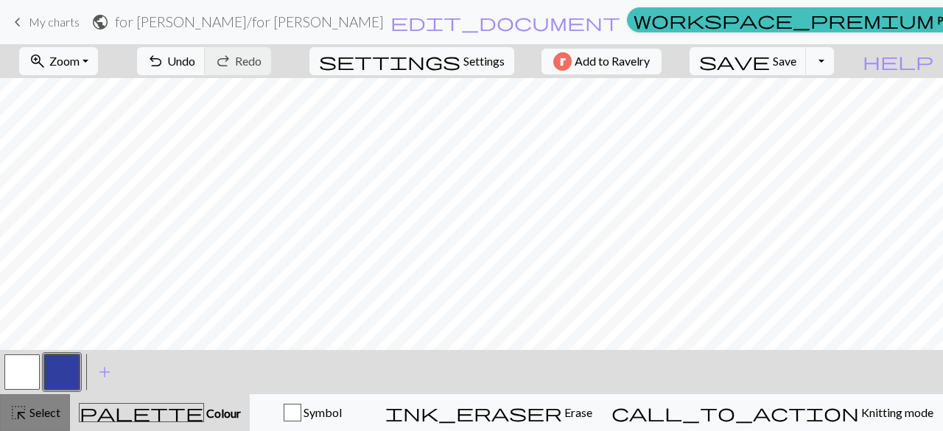
click at [37, 411] on span "Select" at bounding box center [43, 412] width 33 height 14
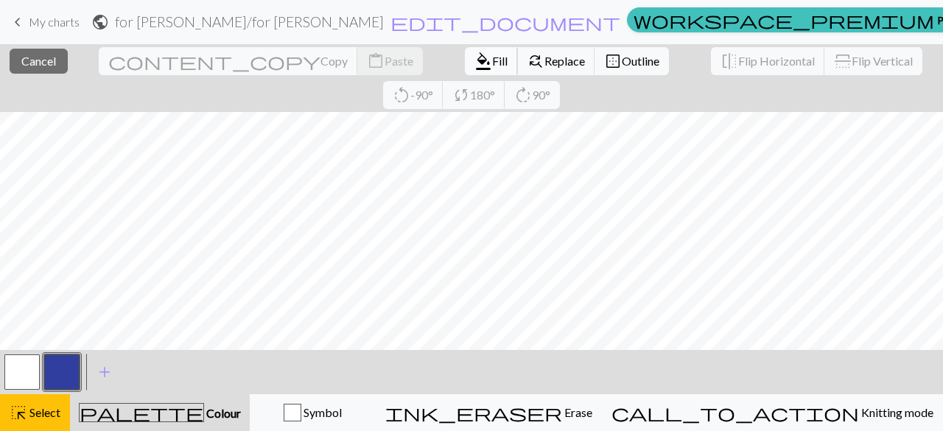
click at [465, 70] on button "format_color_fill Fill" at bounding box center [491, 61] width 53 height 28
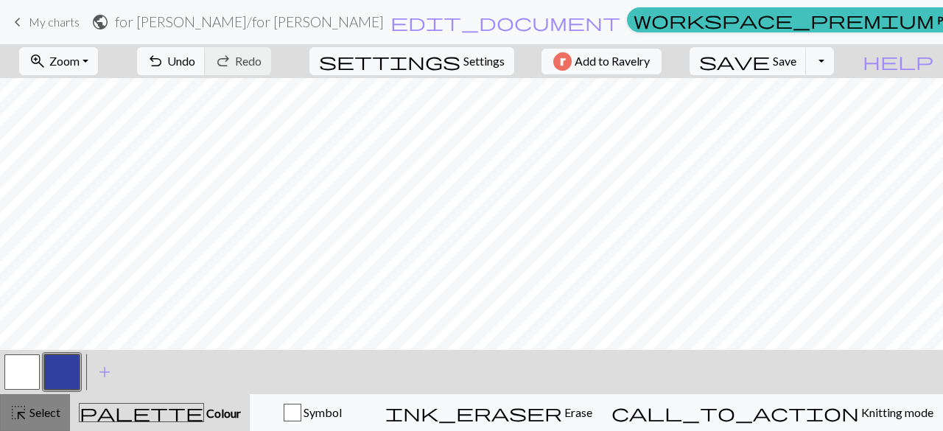
click at [40, 411] on span "Select" at bounding box center [43, 412] width 33 height 14
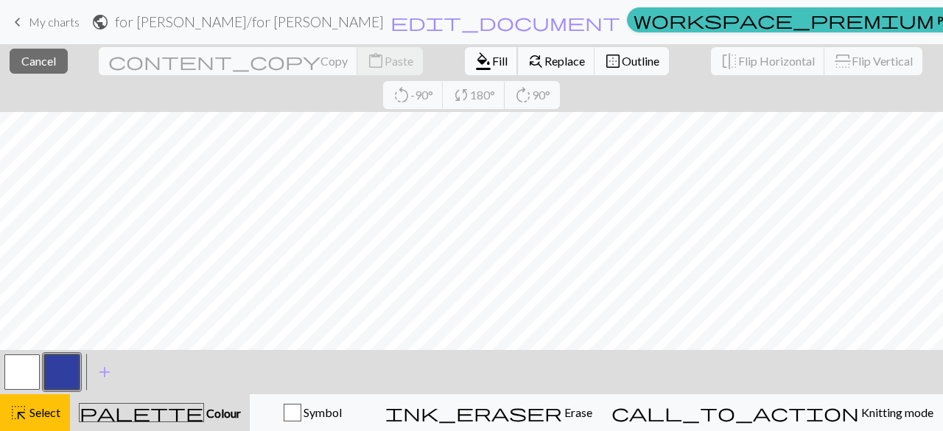
click at [492, 63] on span "Fill" at bounding box center [499, 61] width 15 height 14
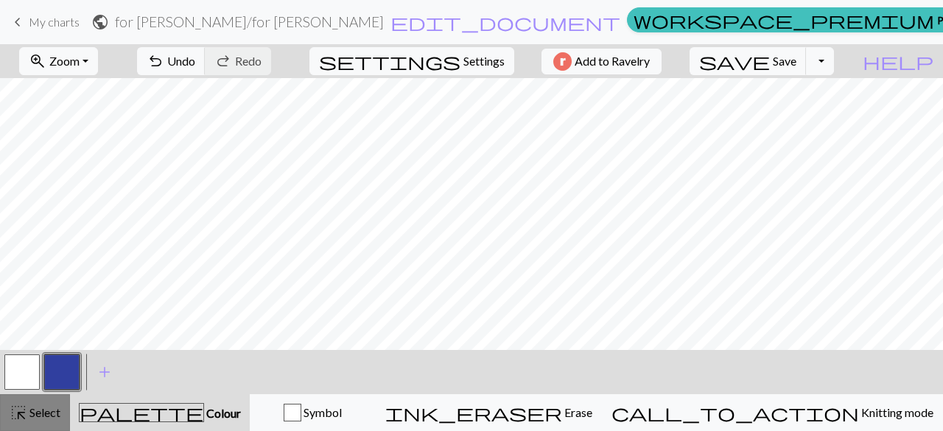
click at [32, 409] on span "Select" at bounding box center [43, 412] width 33 height 14
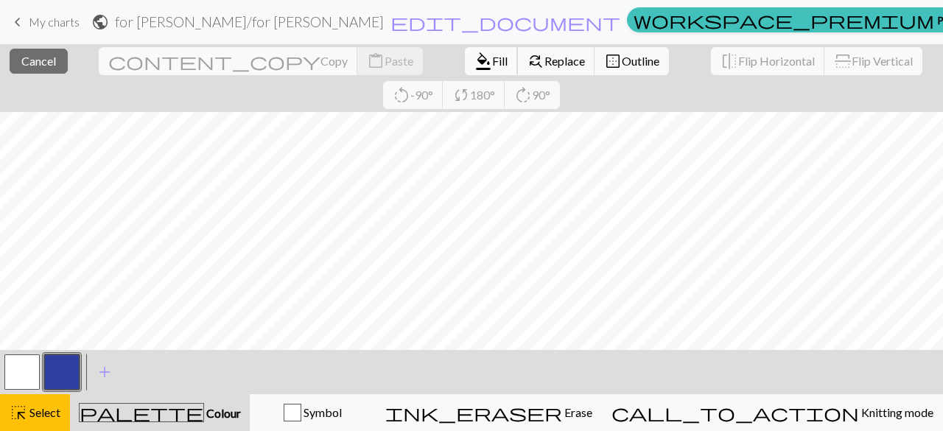
click at [492, 63] on span "Fill" at bounding box center [499, 61] width 15 height 14
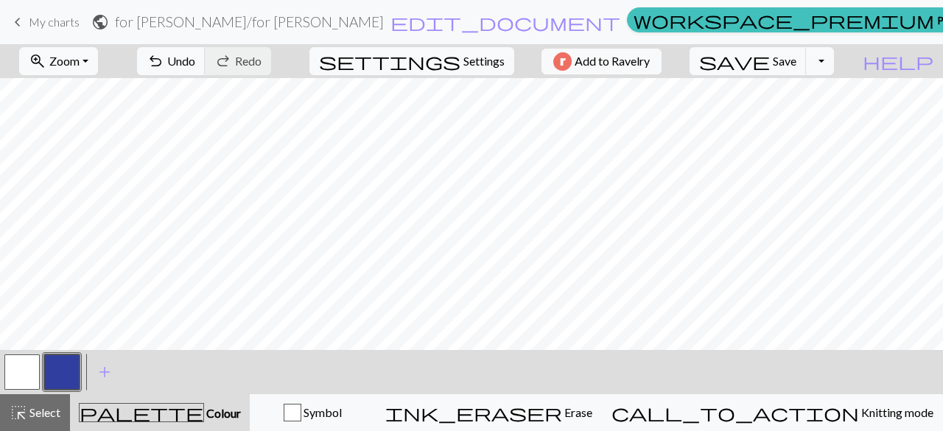
click at [65, 383] on button "button" at bounding box center [61, 371] width 35 height 35
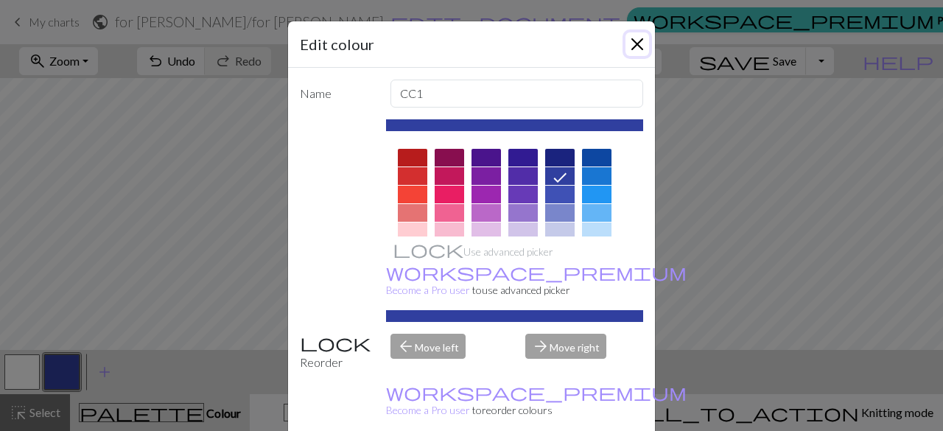
click at [632, 43] on button "Close" at bounding box center [638, 44] width 24 height 24
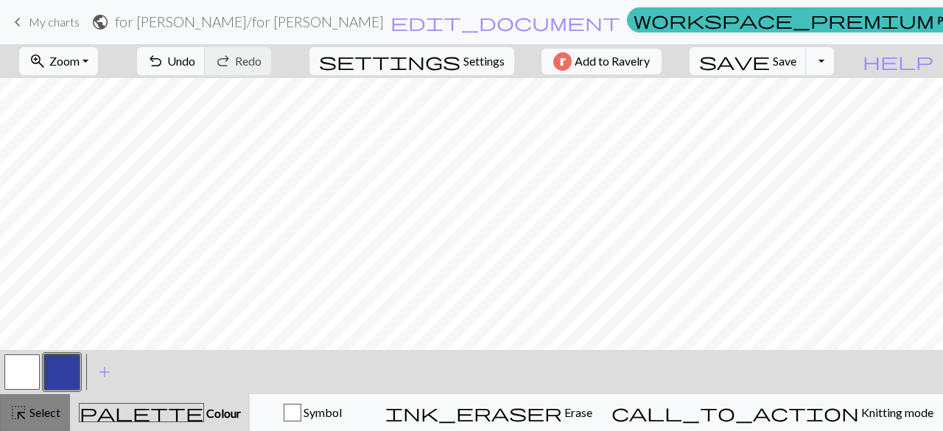
click at [40, 406] on span "Select" at bounding box center [43, 412] width 33 height 14
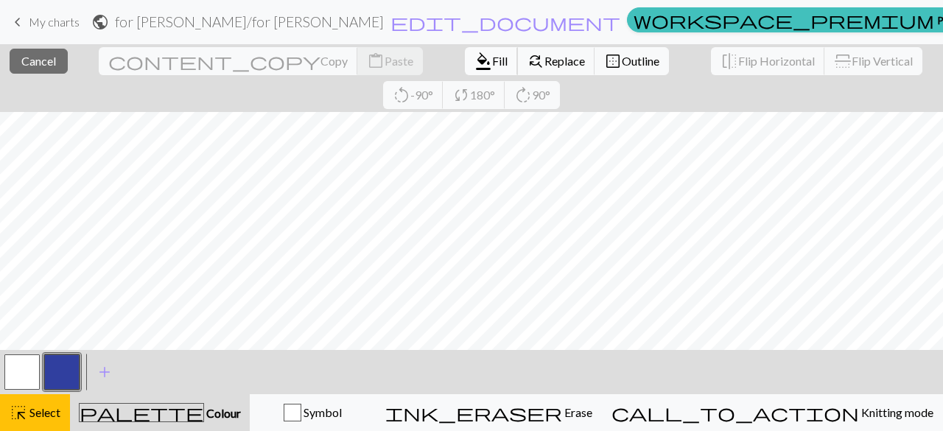
click at [475, 58] on span "format_color_fill" at bounding box center [484, 61] width 18 height 21
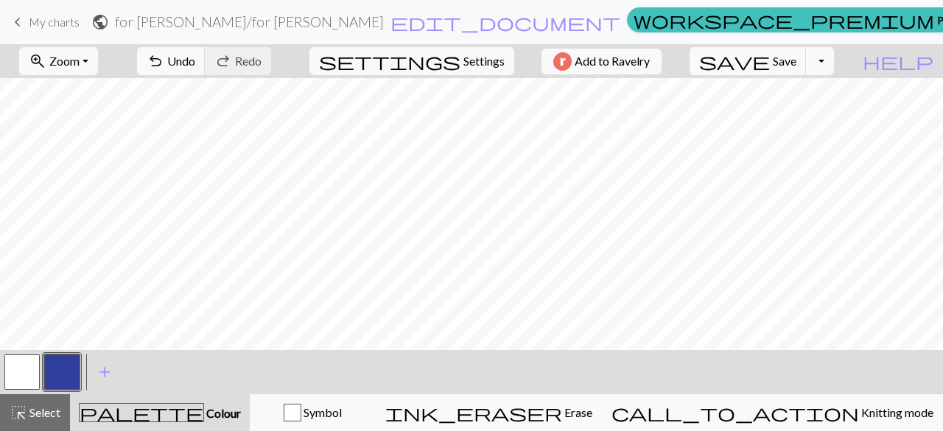
click at [37, 370] on button "button" at bounding box center [21, 371] width 35 height 35
click at [70, 375] on button "button" at bounding box center [61, 371] width 35 height 35
click at [32, 408] on span "Select" at bounding box center [43, 412] width 33 height 14
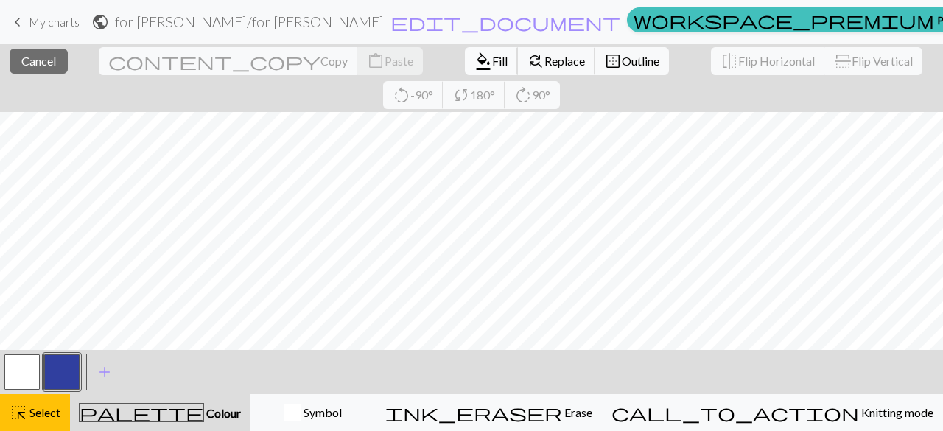
click at [475, 61] on span "format_color_fill" at bounding box center [484, 61] width 18 height 21
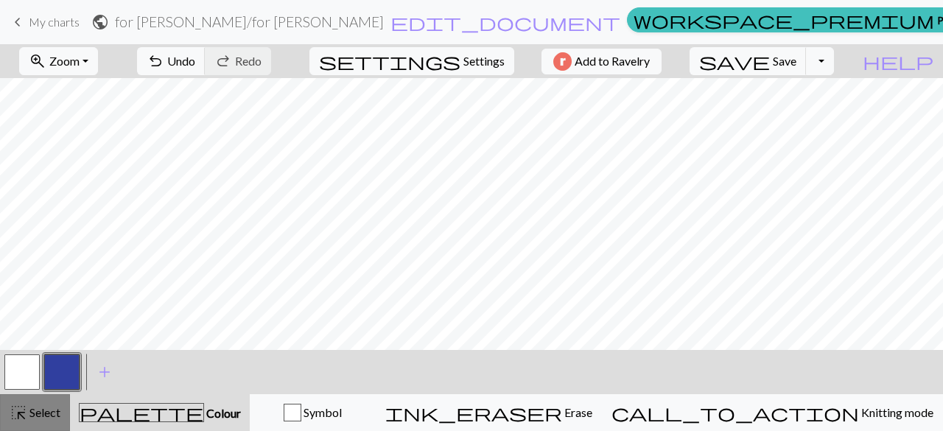
click at [33, 408] on span "Select" at bounding box center [43, 412] width 33 height 14
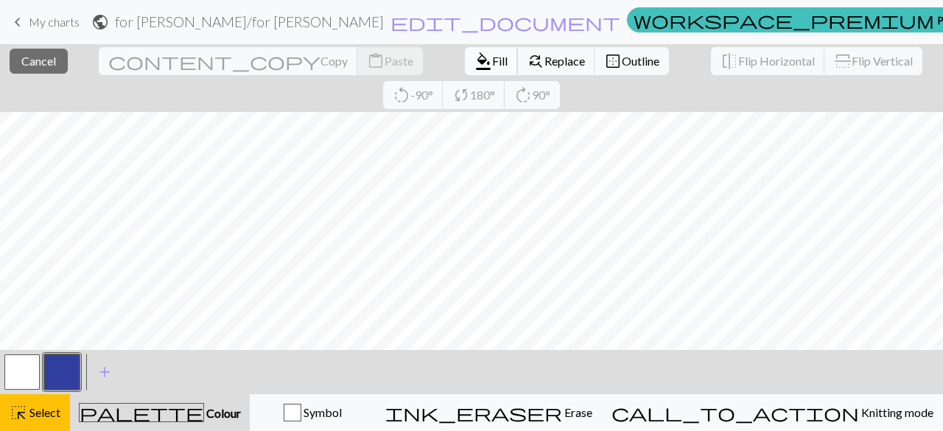
click at [475, 64] on span "format_color_fill" at bounding box center [484, 61] width 18 height 21
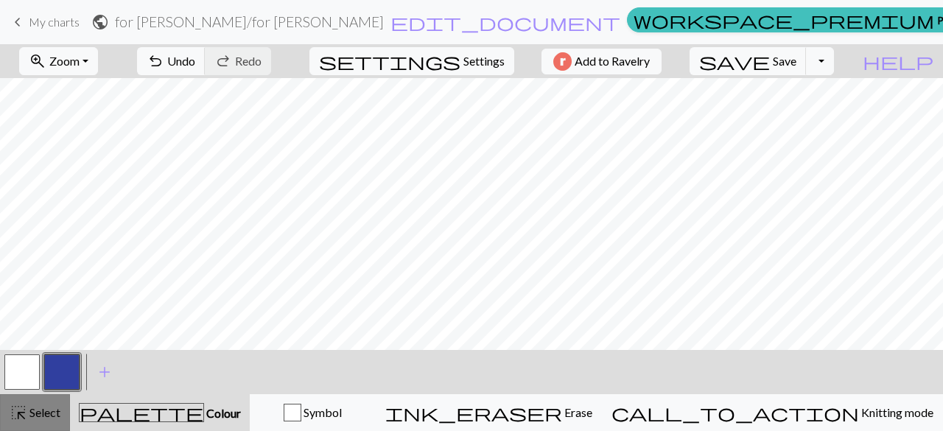
drag, startPoint x: 37, startPoint y: 412, endPoint x: 68, endPoint y: 399, distance: 33.7
click at [37, 413] on span "Select" at bounding box center [43, 412] width 33 height 14
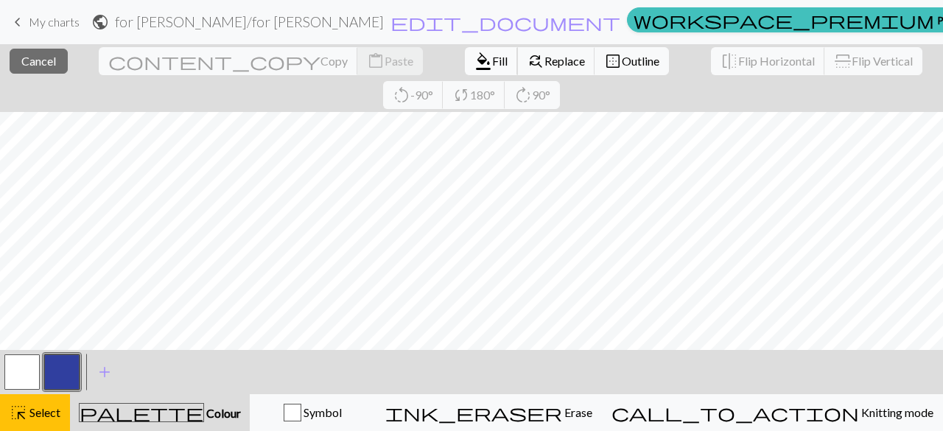
click at [475, 70] on span "format_color_fill" at bounding box center [484, 61] width 18 height 21
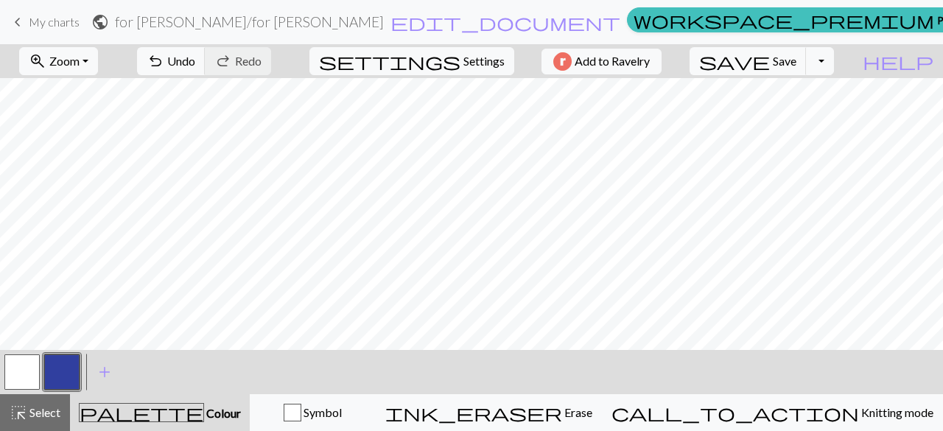
click at [71, 369] on button "button" at bounding box center [61, 371] width 35 height 35
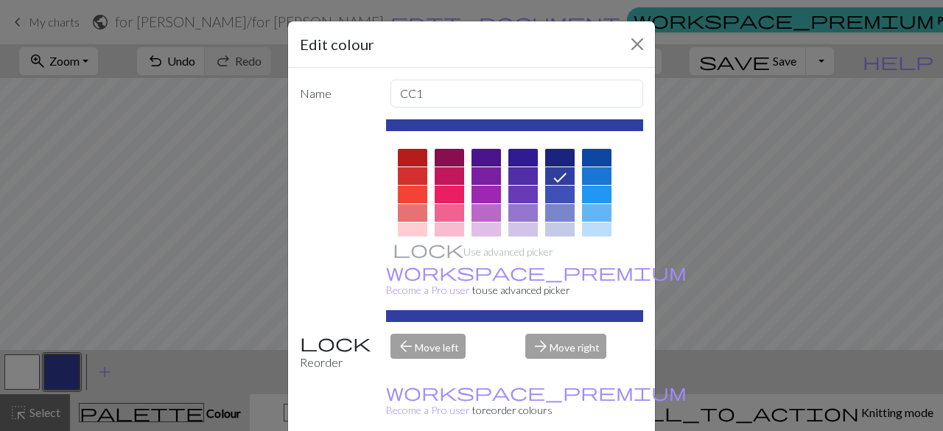
click at [716, 228] on div "Edit colour Name CC1 Use advanced picker workspace_premium Become a Pro user to…" at bounding box center [471, 215] width 943 height 431
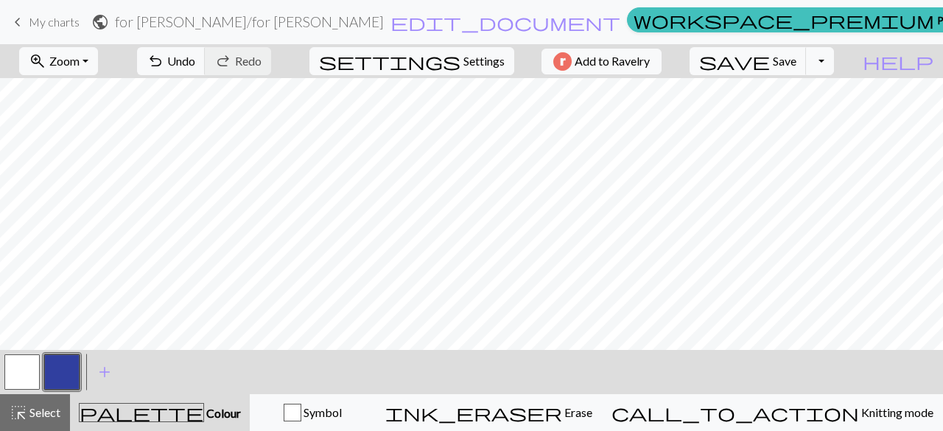
click at [15, 378] on button "button" at bounding box center [21, 371] width 35 height 35
click at [63, 385] on button "button" at bounding box center [61, 371] width 35 height 35
click at [31, 368] on button "button" at bounding box center [21, 371] width 35 height 35
click at [55, 375] on button "button" at bounding box center [61, 371] width 35 height 35
click at [62, 374] on button "button" at bounding box center [61, 371] width 35 height 35
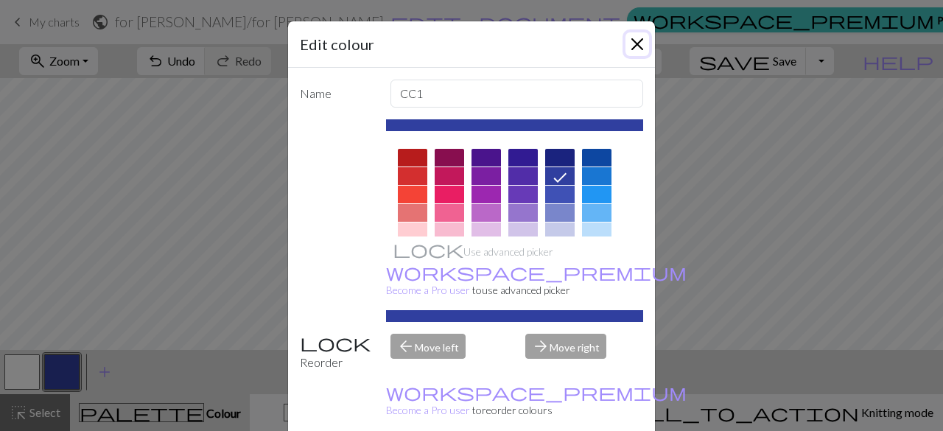
click at [629, 49] on button "Close" at bounding box center [638, 44] width 24 height 24
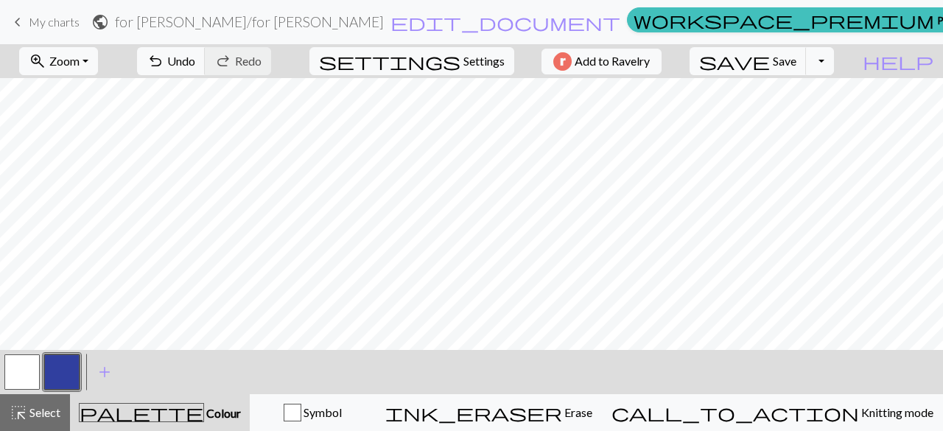
click at [31, 377] on button "button" at bounding box center [21, 371] width 35 height 35
click at [98, 55] on button "zoom_in Zoom Zoom" at bounding box center [58, 61] width 79 height 28
click at [80, 204] on button "100%" at bounding box center [79, 200] width 116 height 24
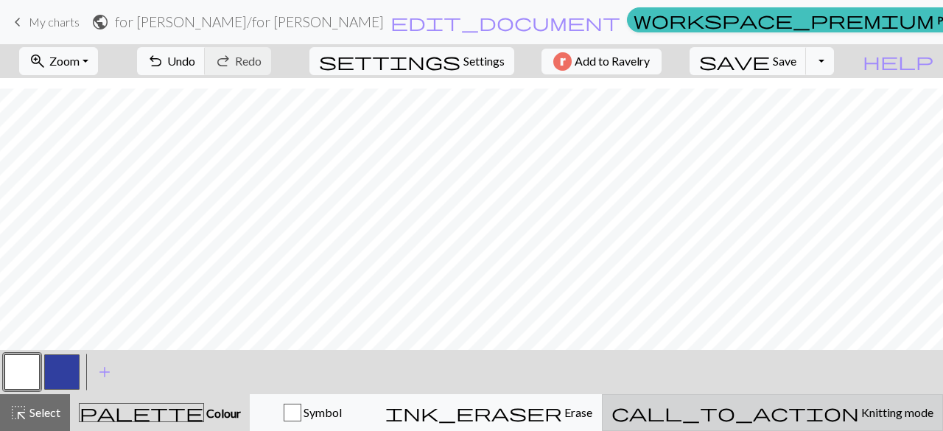
click at [770, 396] on button "call_to_action Knitting mode Knitting mode" at bounding box center [772, 412] width 341 height 37
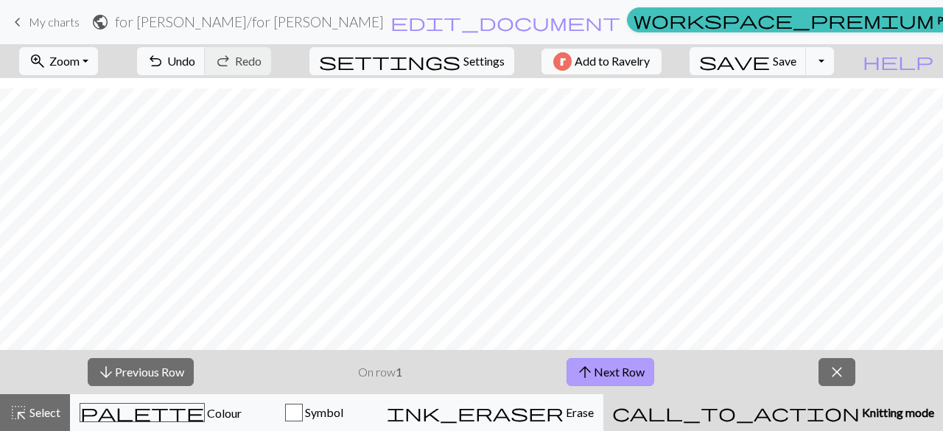
click at [618, 365] on button "arrow_upward Next Row" at bounding box center [611, 372] width 88 height 28
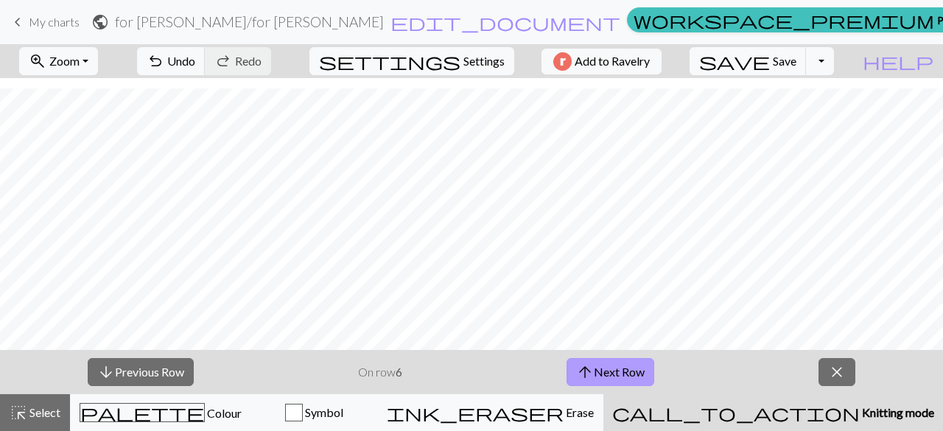
click at [584, 365] on div "arrow_downward Previous Row On row 6 arrow_upward Next Row close" at bounding box center [471, 372] width 943 height 44
click at [584, 365] on span "arrow_upward" at bounding box center [585, 372] width 18 height 21
click at [180, 366] on button "arrow_downward Previous Row" at bounding box center [141, 372] width 106 height 28
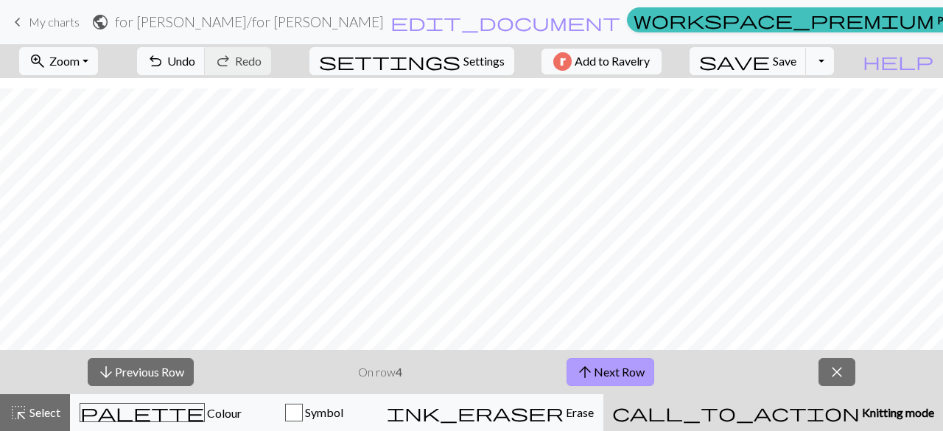
click at [649, 374] on button "arrow_upward Next Row" at bounding box center [611, 372] width 88 height 28
click at [649, 372] on button "arrow_upward Next Row" at bounding box center [611, 372] width 88 height 28
click at [643, 371] on button "arrow_upward Next Row" at bounding box center [611, 372] width 88 height 28
click at [643, 374] on button "arrow_upward Next Row" at bounding box center [611, 372] width 88 height 28
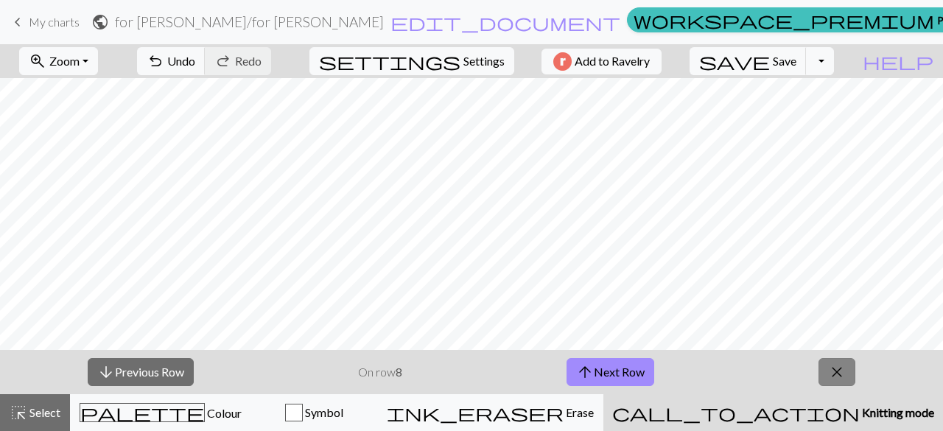
click at [850, 362] on button "close" at bounding box center [837, 372] width 37 height 28
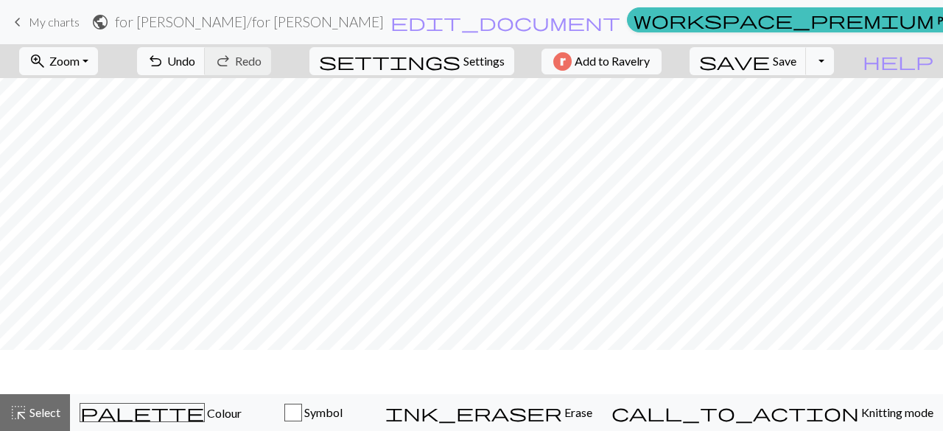
scroll to position [0, 0]
click at [38, 417] on span "Select" at bounding box center [43, 412] width 33 height 14
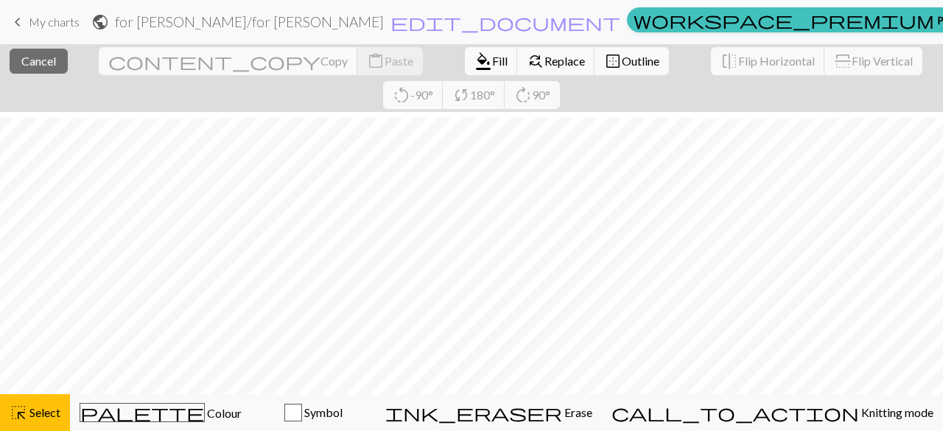
scroll to position [55, 0]
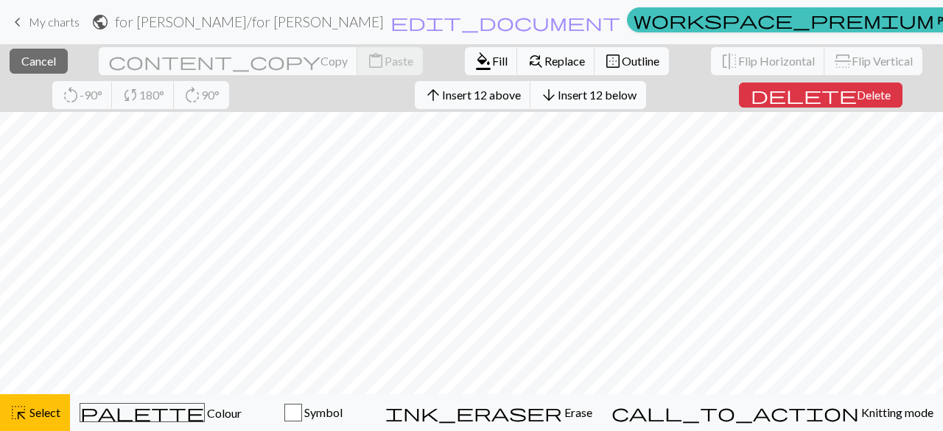
click at [540, 99] on span "arrow_downward" at bounding box center [549, 95] width 18 height 21
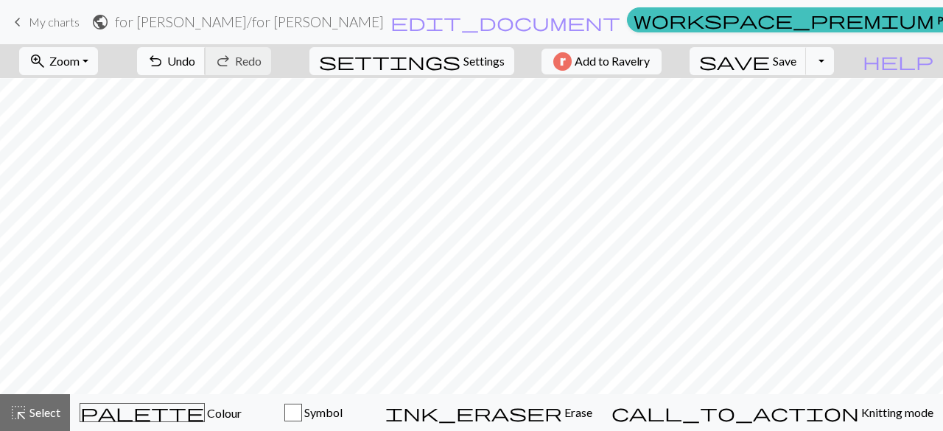
click at [195, 64] on span "Undo" at bounding box center [181, 61] width 28 height 14
click at [232, 59] on span "redo" at bounding box center [223, 61] width 18 height 21
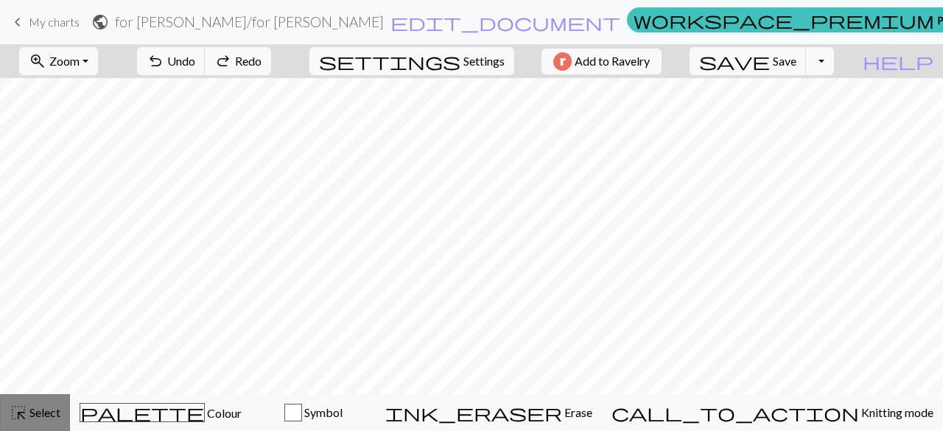
click at [38, 413] on span "Select" at bounding box center [43, 412] width 33 height 14
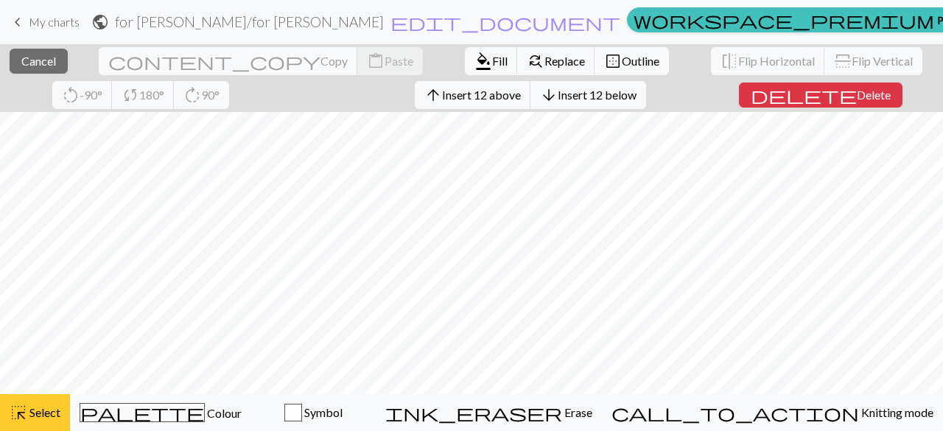
click at [35, 422] on button "highlight_alt Select Select" at bounding box center [35, 412] width 70 height 37
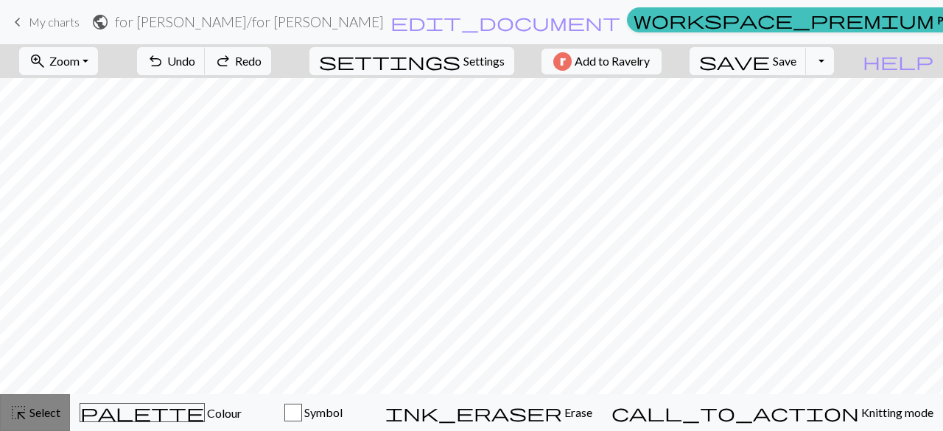
click at [42, 418] on span "Select" at bounding box center [43, 412] width 33 height 14
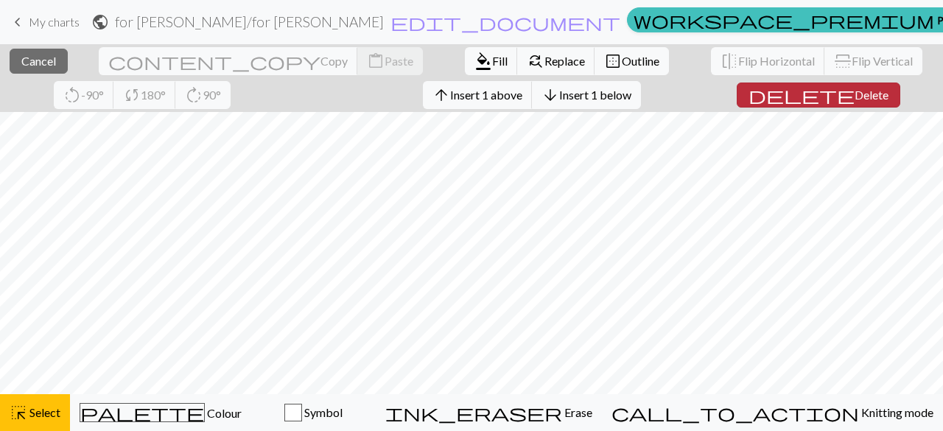
click at [749, 94] on span "delete" at bounding box center [802, 95] width 106 height 21
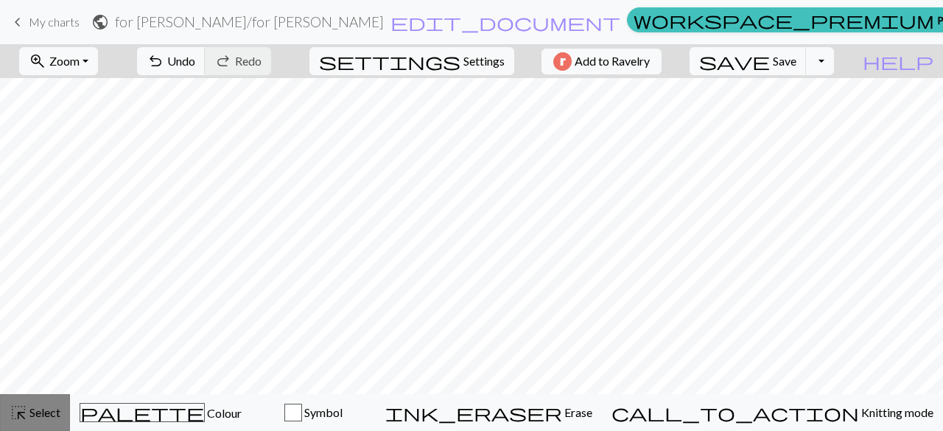
click at [32, 410] on span "Select" at bounding box center [43, 412] width 33 height 14
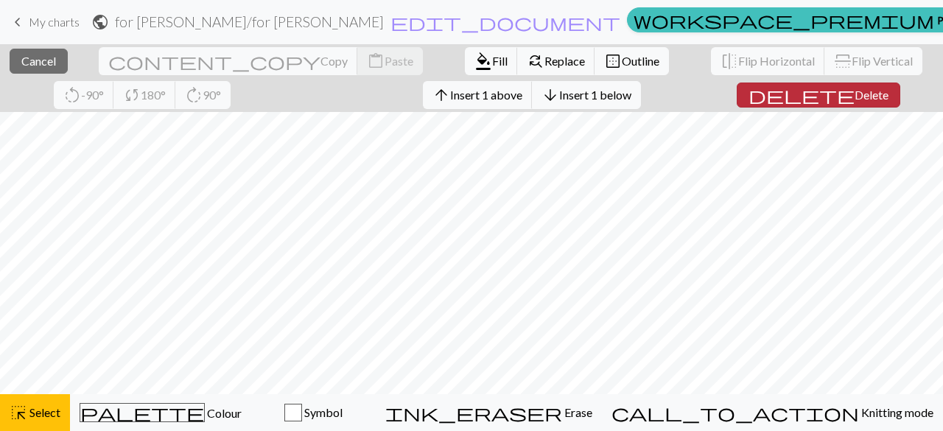
click at [855, 95] on span "Delete" at bounding box center [872, 95] width 34 height 14
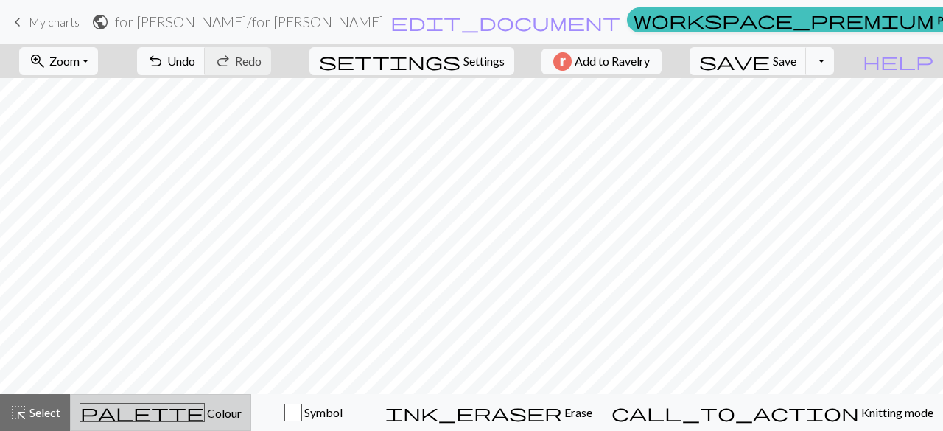
click at [164, 422] on span "palette" at bounding box center [142, 412] width 124 height 21
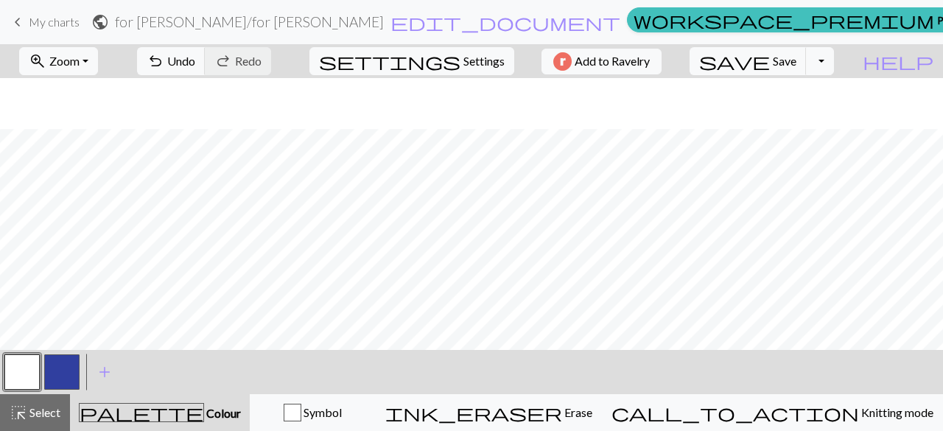
scroll to position [70, 0]
click at [60, 370] on button "button" at bounding box center [61, 371] width 35 height 35
click at [13, 369] on button "button" at bounding box center [21, 371] width 35 height 35
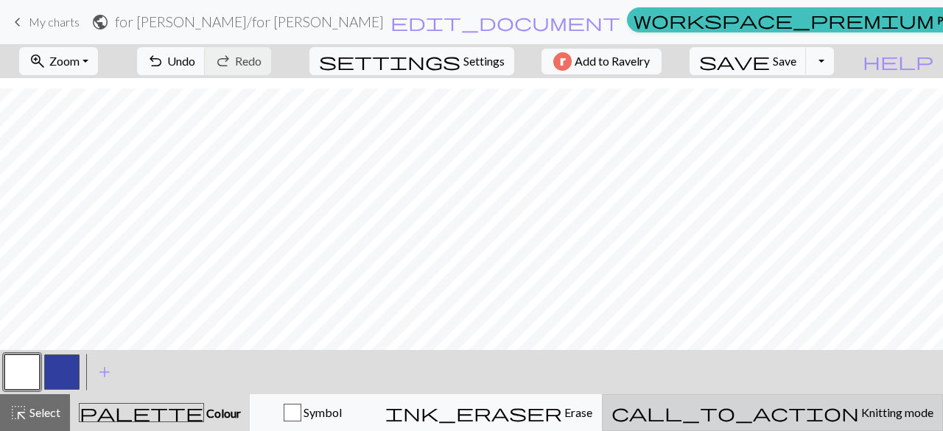
click at [859, 410] on span "Knitting mode" at bounding box center [896, 412] width 74 height 14
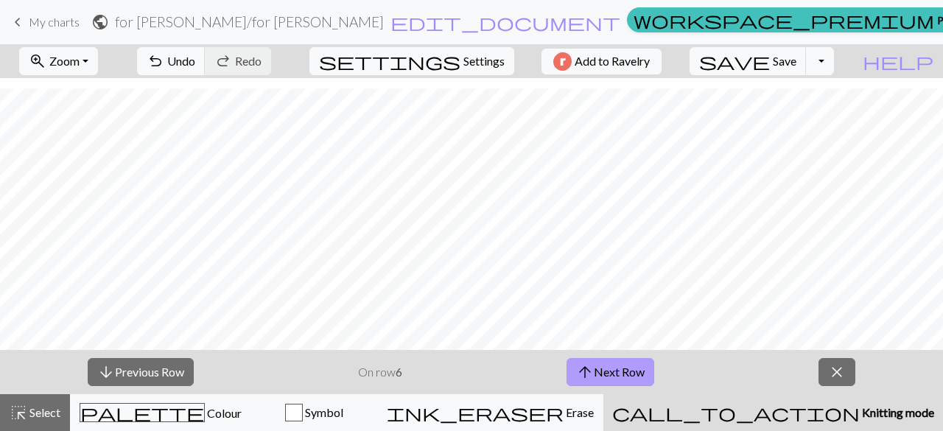
click at [620, 378] on button "arrow_upward Next Row" at bounding box center [611, 372] width 88 height 28
click at [644, 369] on button "arrow_upward Next Row" at bounding box center [611, 372] width 88 height 28
click at [584, 381] on span "arrow_upward" at bounding box center [585, 372] width 18 height 21
click at [595, 377] on button "arrow_upward Next Row" at bounding box center [611, 372] width 88 height 28
